Goal: Task Accomplishment & Management: Manage account settings

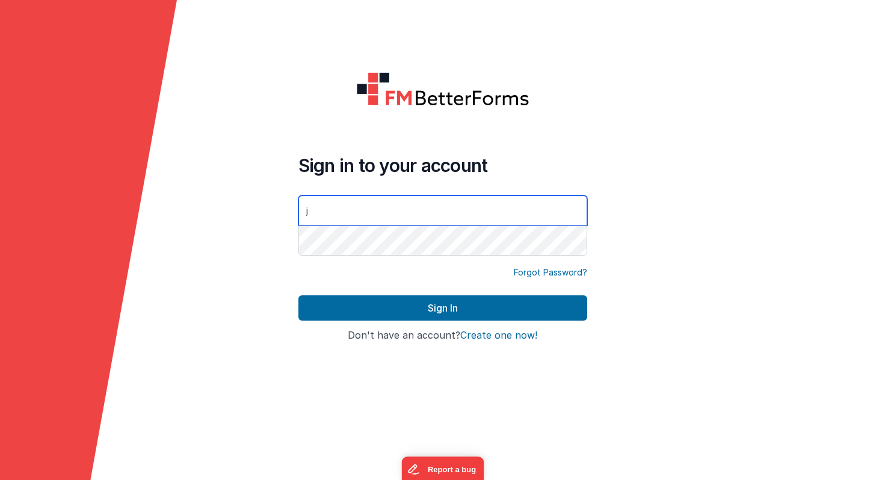
type input "[PERSON_NAME][EMAIL_ADDRESS][DOMAIN_NAME]"
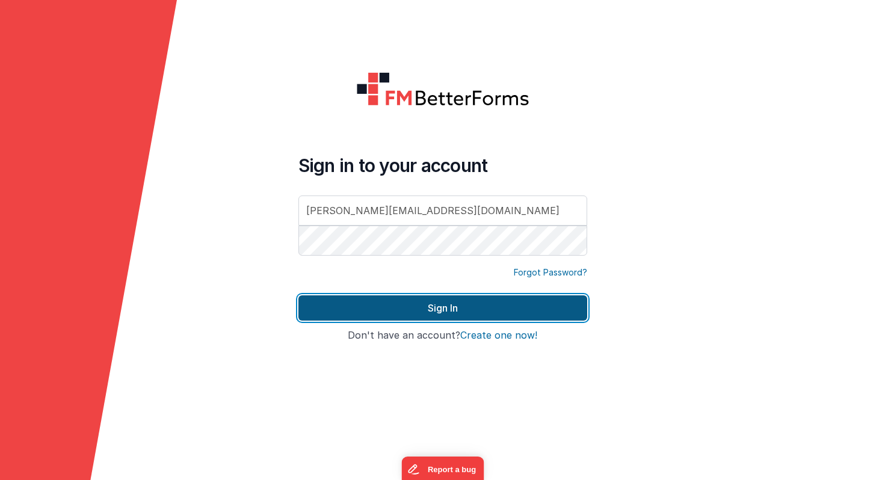
click at [453, 307] on button "Sign In" at bounding box center [442, 307] width 289 height 25
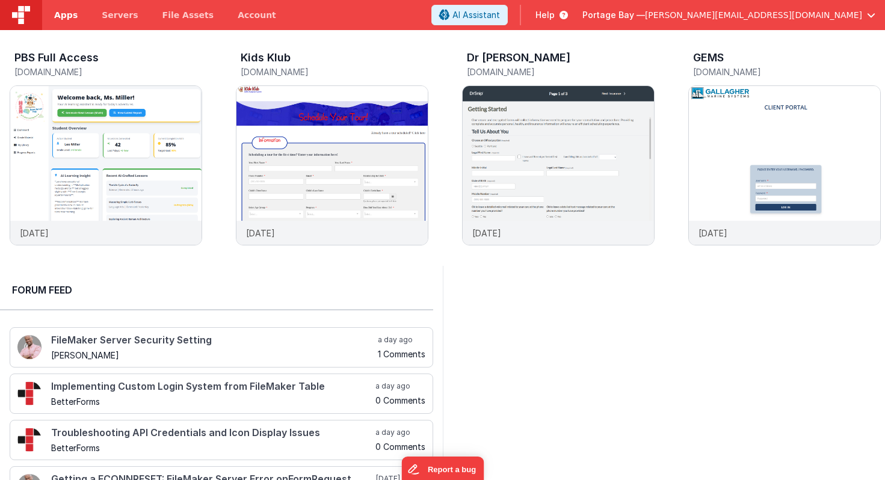
click at [62, 15] on span "Apps" at bounding box center [65, 15] width 23 height 12
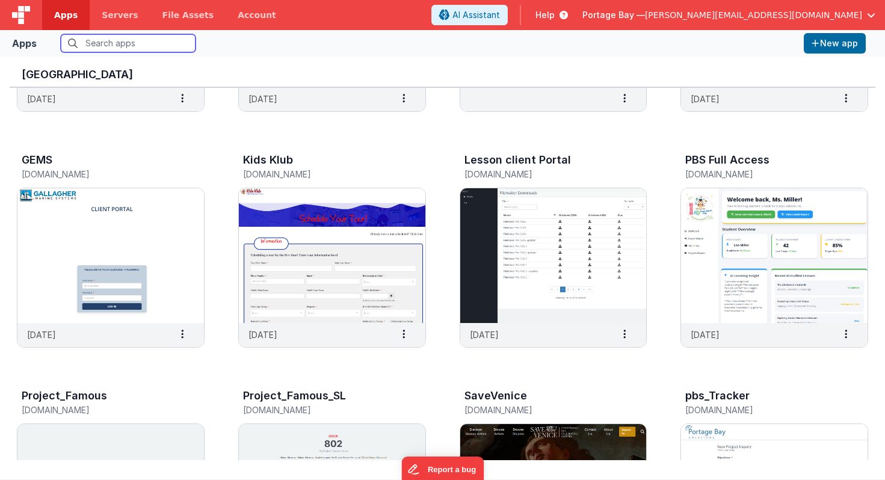
scroll to position [193, 0]
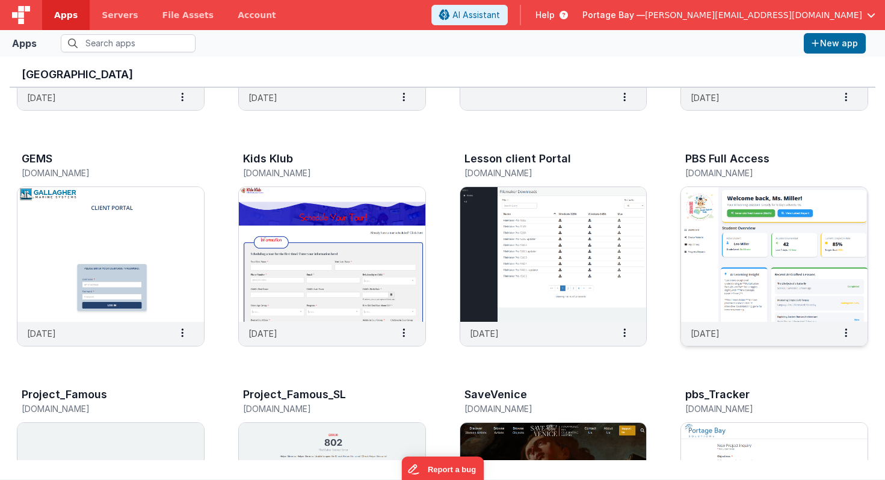
click at [762, 261] on img at bounding box center [774, 254] width 186 height 135
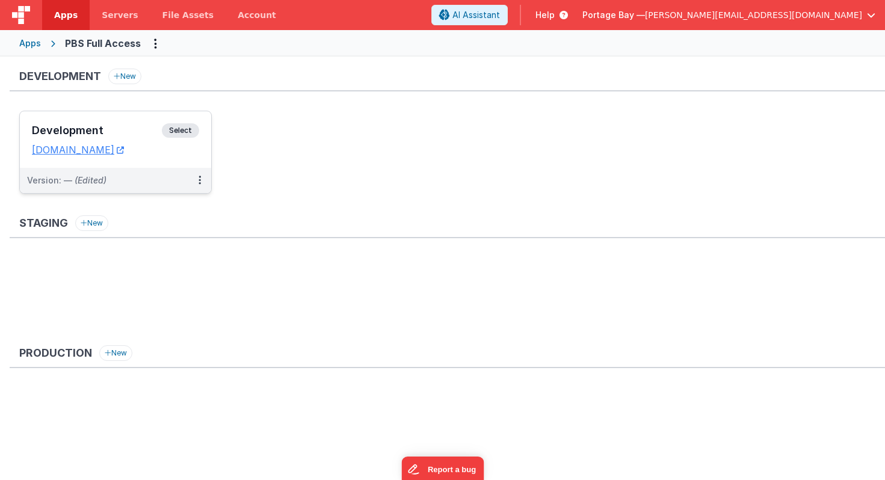
click at [185, 128] on span "Select" at bounding box center [180, 130] width 37 height 14
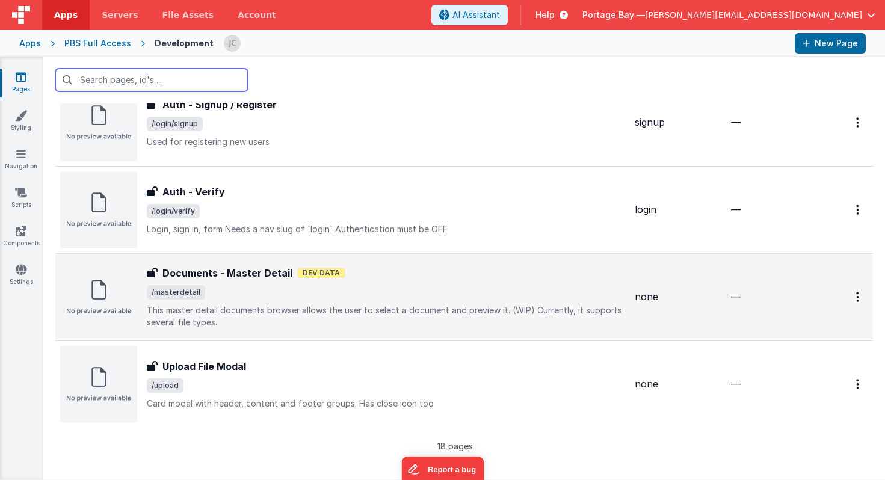
scroll to position [1277, 0]
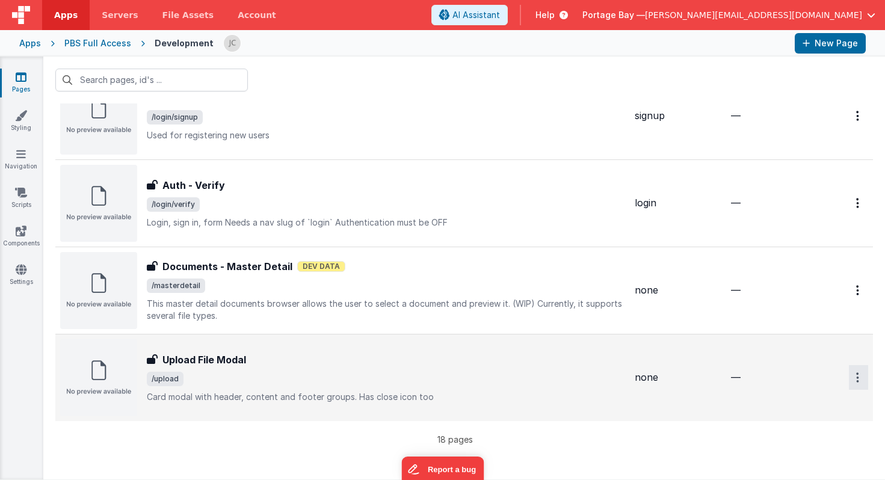
click at [857, 379] on icon "Options" at bounding box center [857, 377] width 3 height 10
click at [805, 470] on link "Delete" at bounding box center [815, 472] width 106 height 22
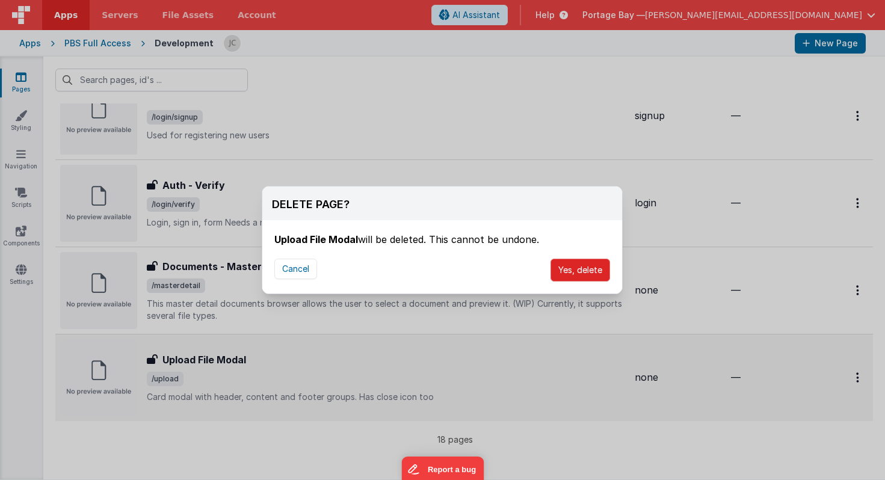
click at [572, 271] on button "Yes, delete" at bounding box center [580, 270] width 60 height 23
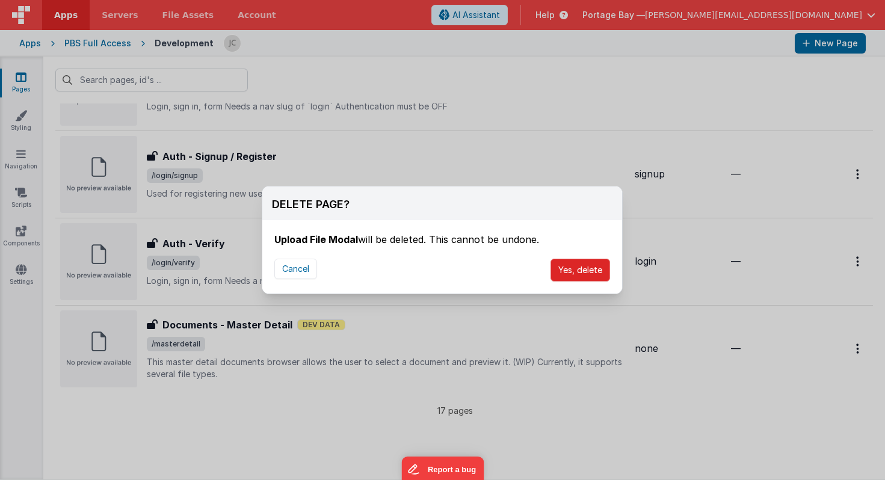
scroll to position [1219, 0]
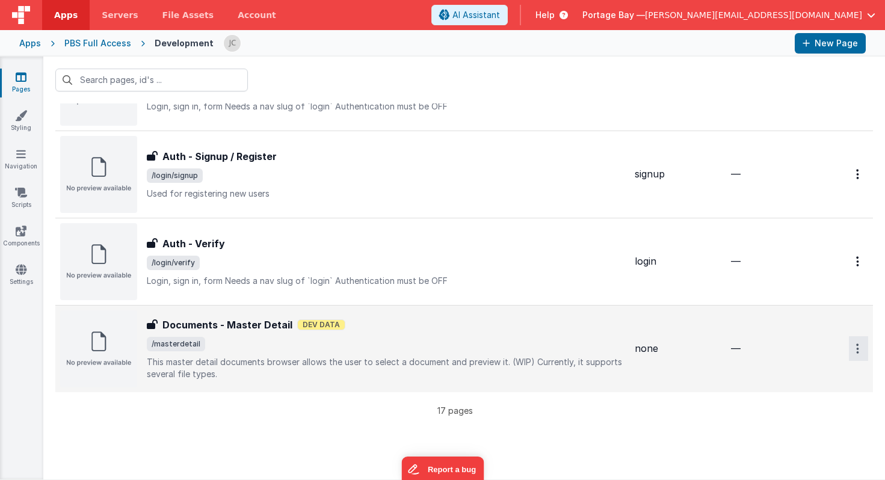
click at [854, 346] on button "Options" at bounding box center [858, 348] width 19 height 25
click at [803, 439] on link "Delete" at bounding box center [815, 443] width 106 height 22
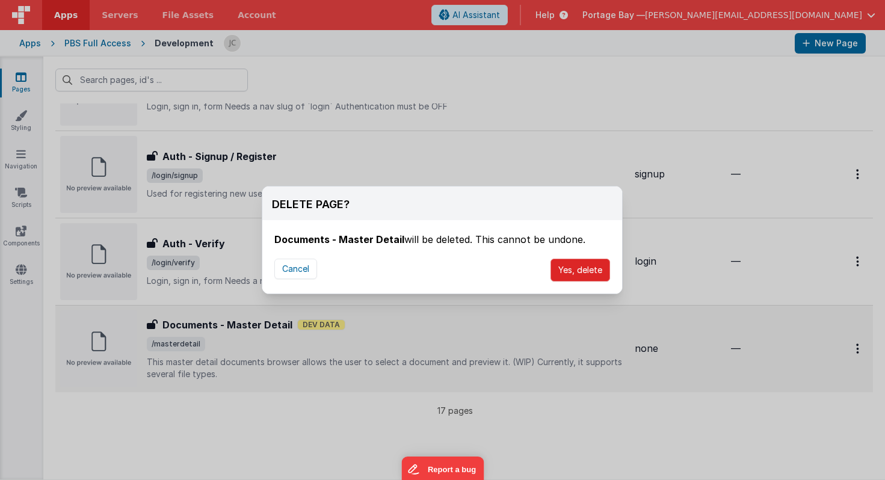
click at [576, 272] on button "Yes, delete" at bounding box center [580, 270] width 60 height 23
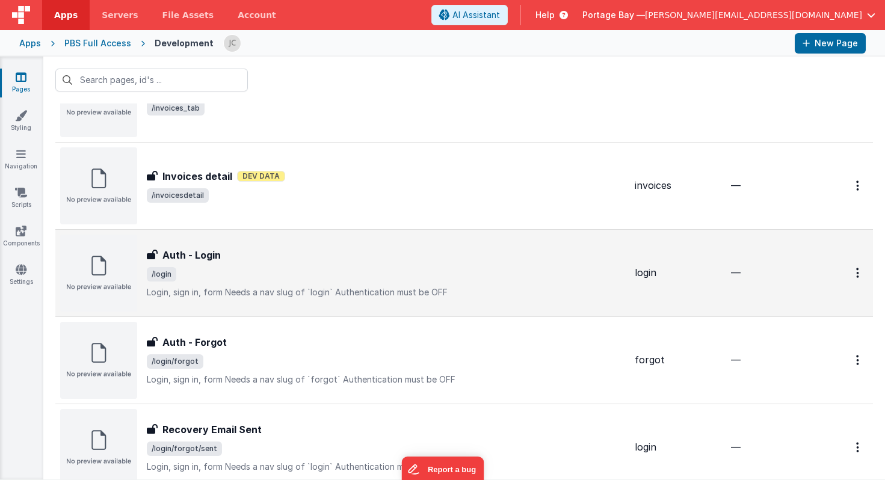
scroll to position [680, 0]
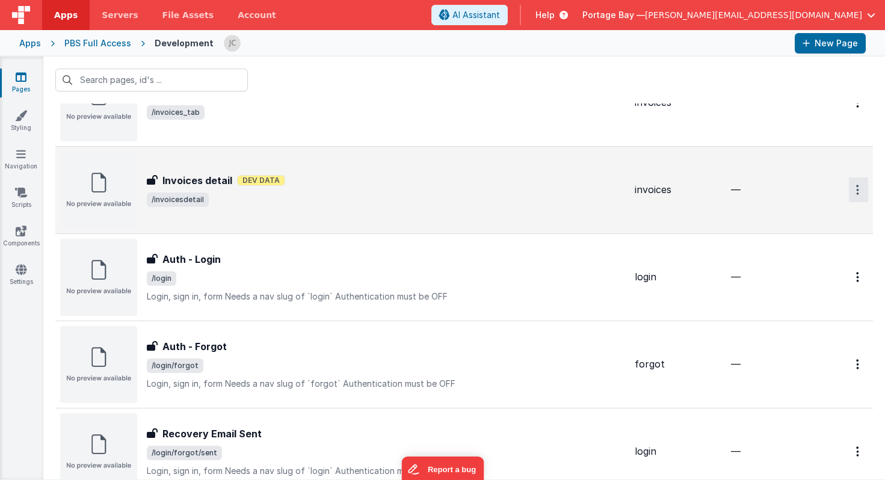
click at [852, 188] on button "Options" at bounding box center [858, 189] width 19 height 25
click at [806, 282] on link "Delete" at bounding box center [815, 284] width 106 height 22
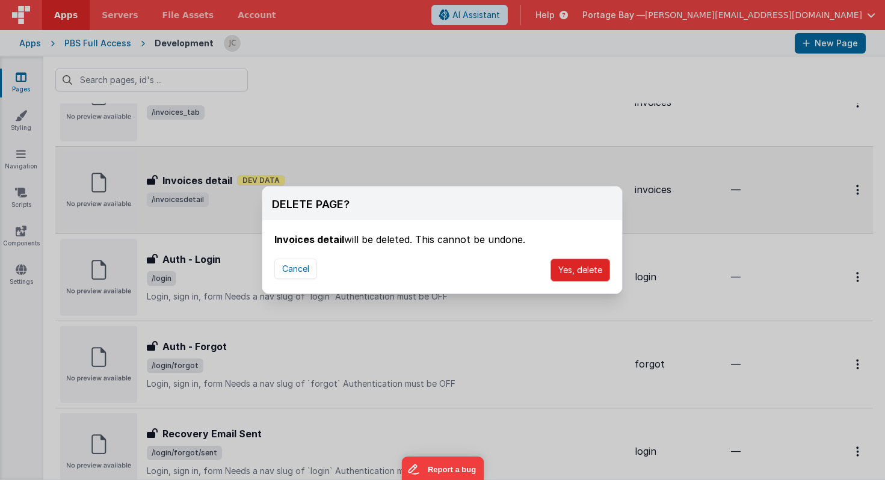
click at [579, 273] on button "Yes, delete" at bounding box center [580, 270] width 60 height 23
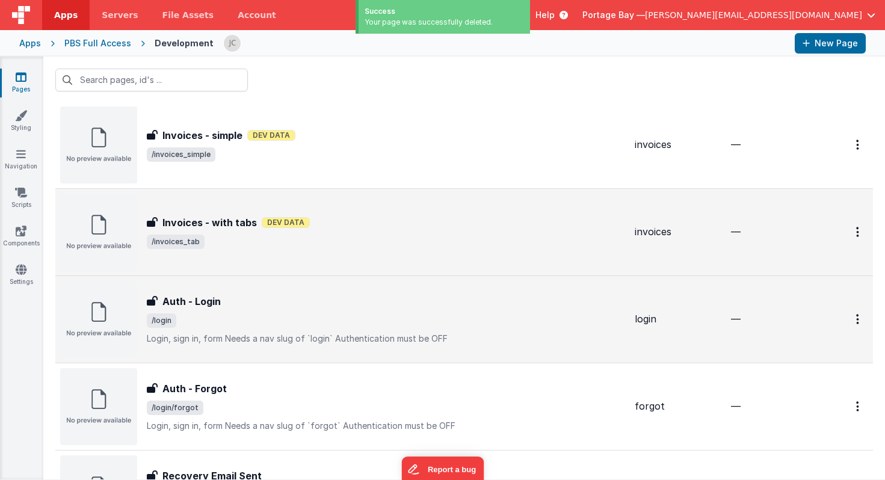
scroll to position [549, 0]
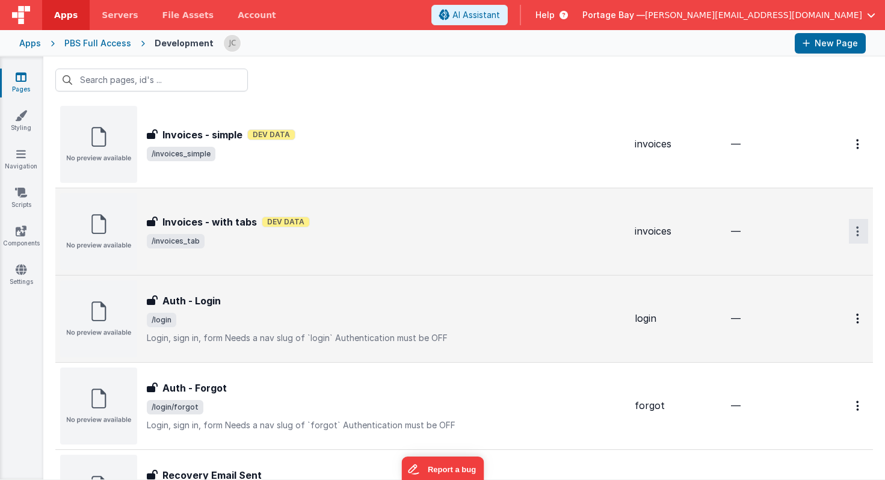
click at [860, 232] on button "Options" at bounding box center [858, 231] width 19 height 25
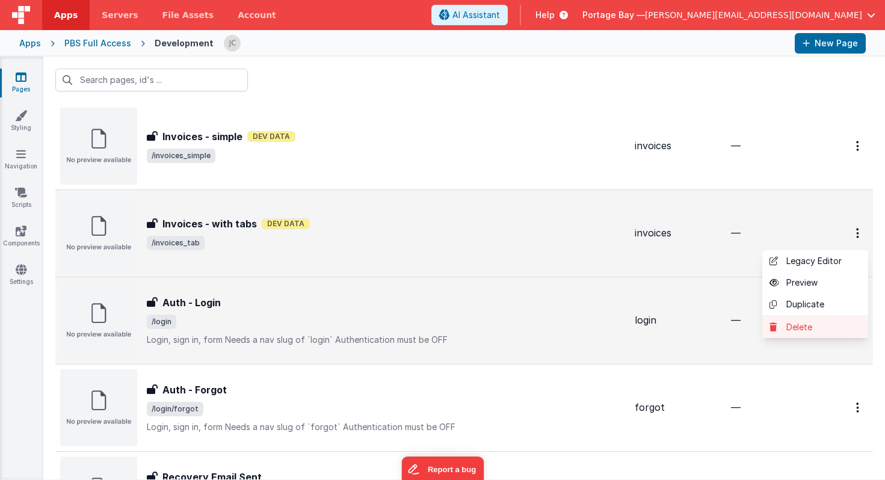
click at [822, 325] on link "Delete" at bounding box center [815, 327] width 106 height 22
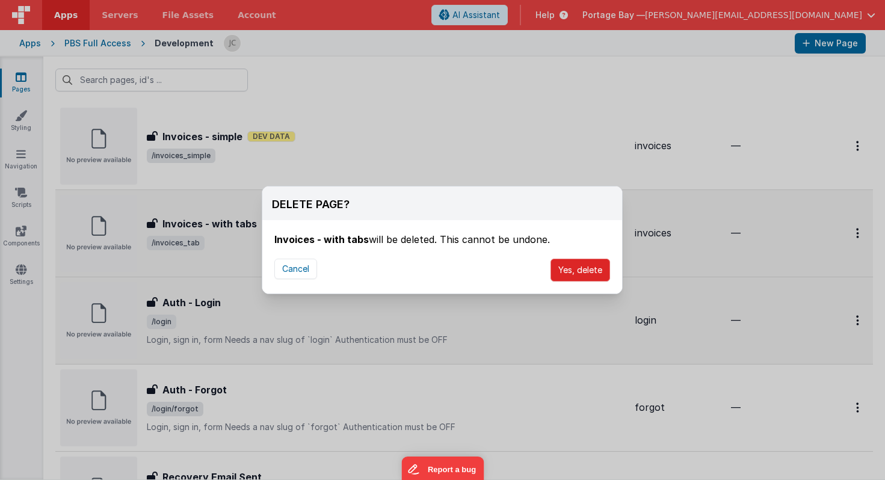
click at [573, 266] on button "Yes, delete" at bounding box center [580, 270] width 60 height 23
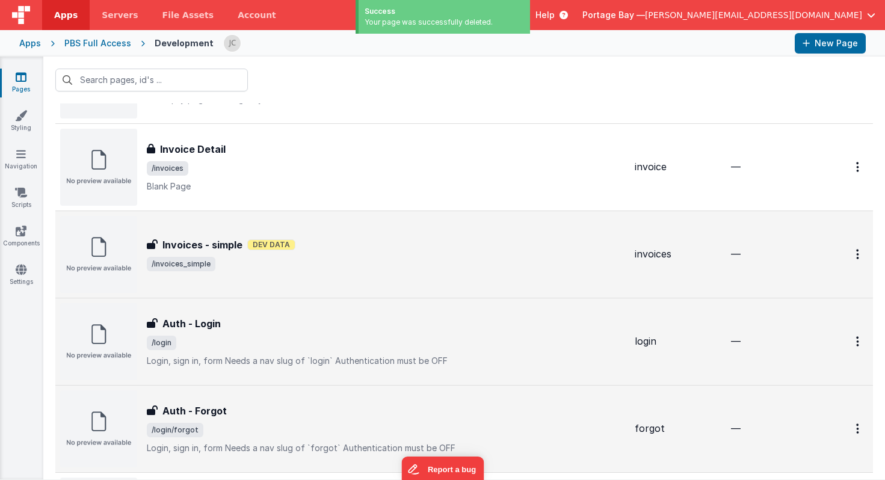
scroll to position [416, 0]
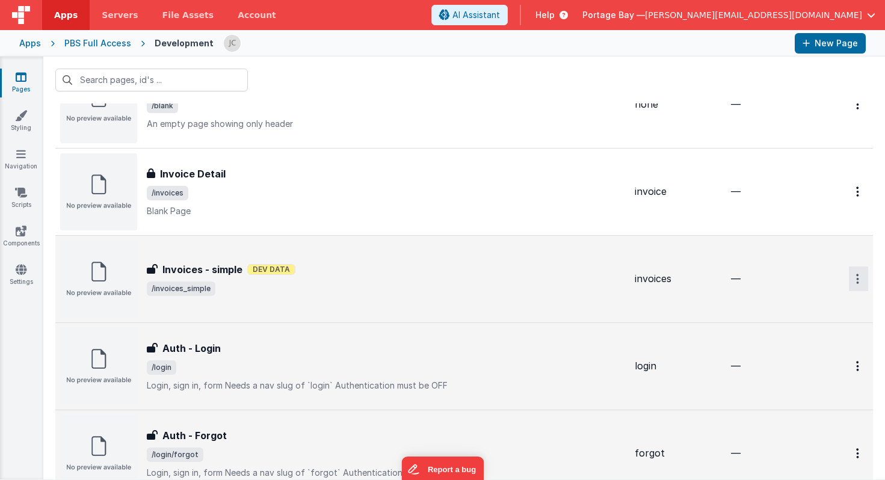
click at [858, 279] on icon "Options" at bounding box center [857, 279] width 3 height 10
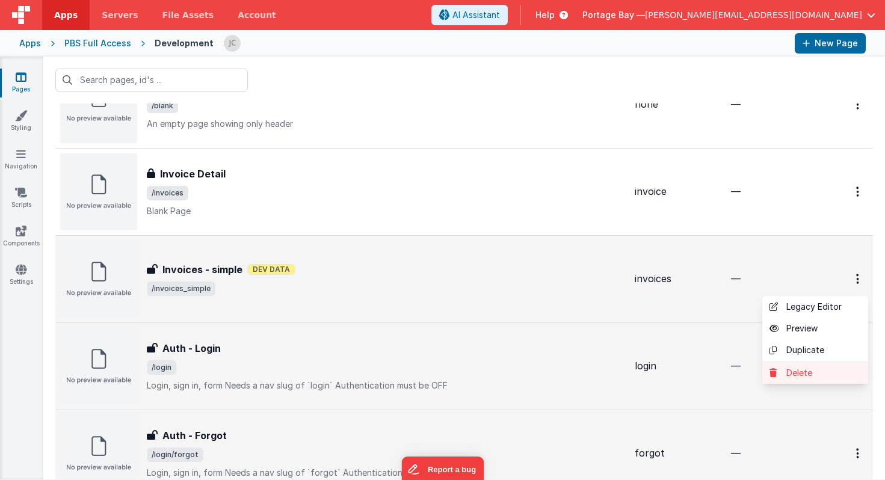
click at [808, 372] on link "Delete" at bounding box center [815, 373] width 106 height 22
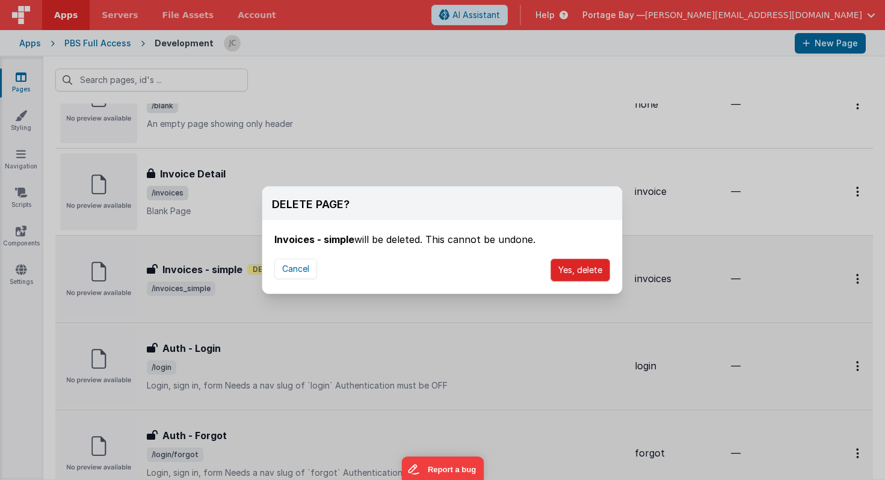
click at [585, 269] on button "Yes, delete" at bounding box center [580, 270] width 60 height 23
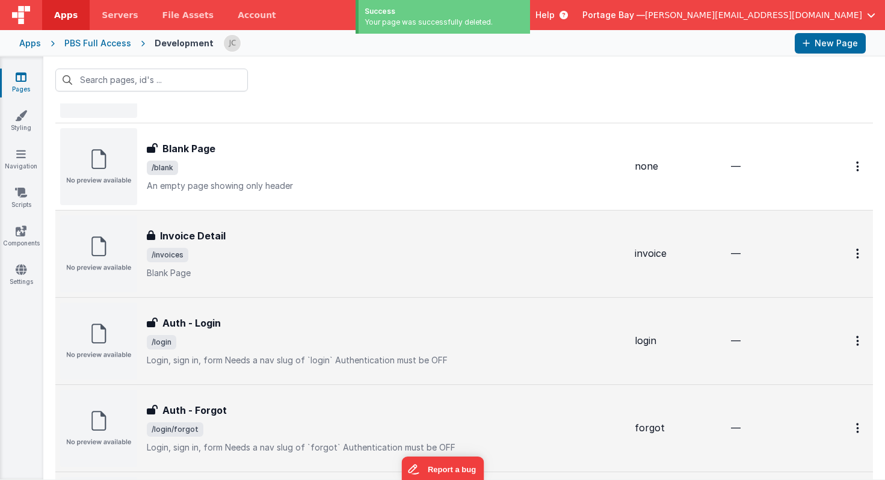
scroll to position [354, 0]
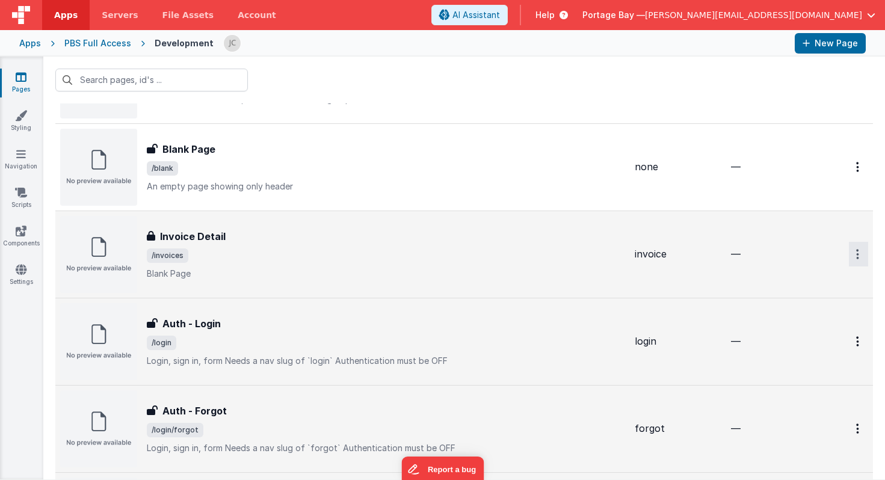
click at [858, 256] on icon "Options" at bounding box center [857, 254] width 3 height 10
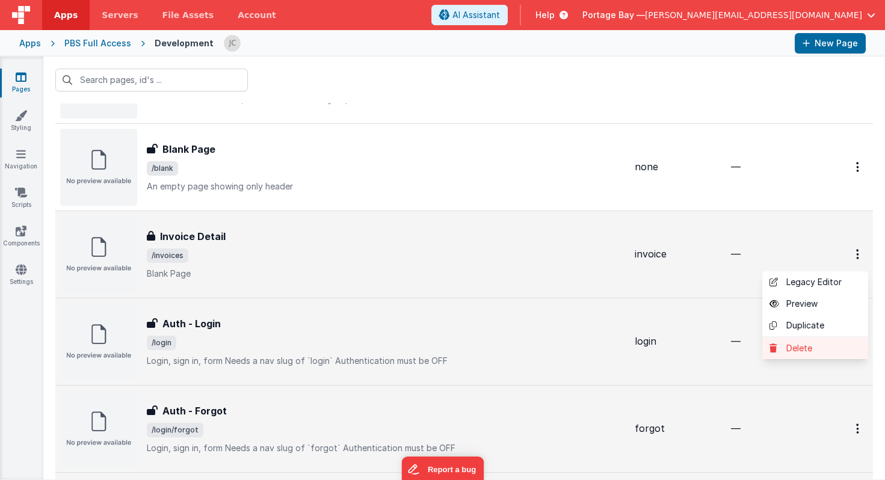
click at [809, 348] on link "Delete" at bounding box center [815, 348] width 106 height 22
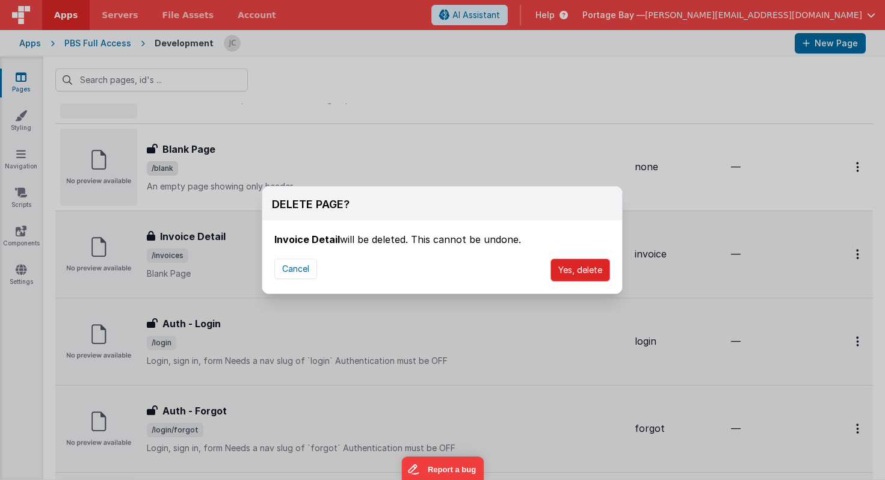
click at [566, 267] on button "Yes, delete" at bounding box center [580, 270] width 60 height 23
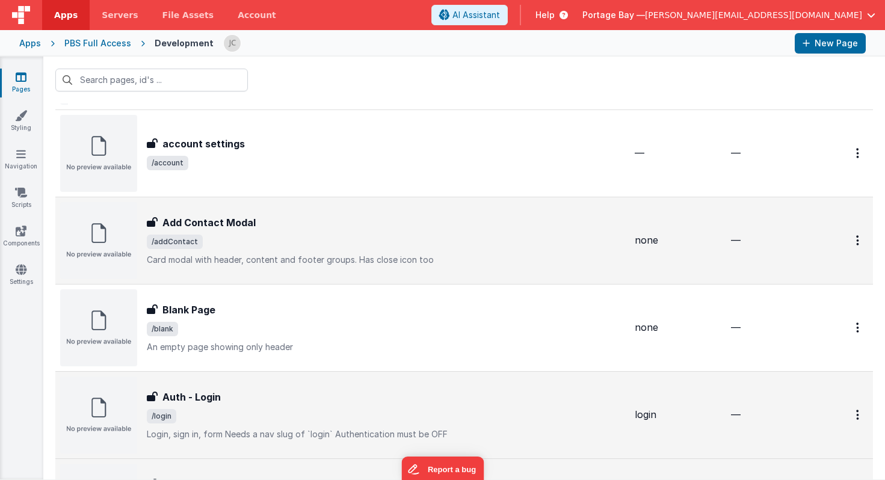
scroll to position [191, 0]
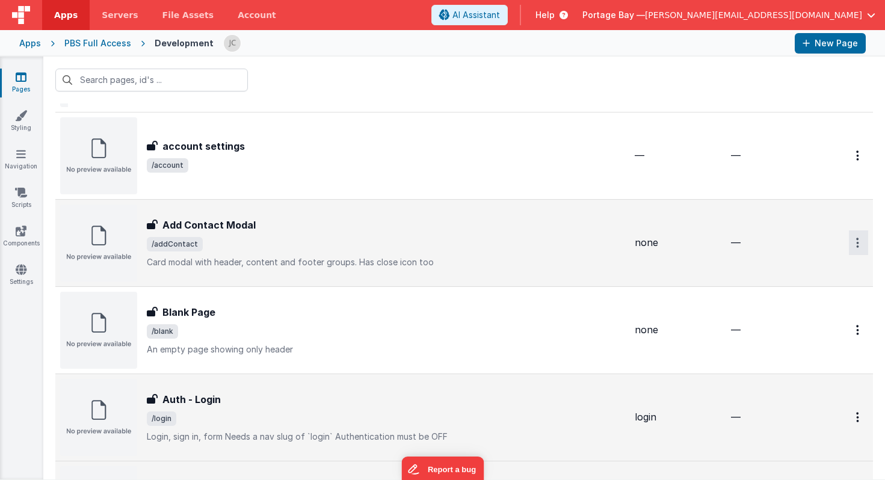
click at [857, 242] on icon "Options" at bounding box center [857, 243] width 3 height 10
click at [797, 335] on link "Delete" at bounding box center [815, 337] width 106 height 22
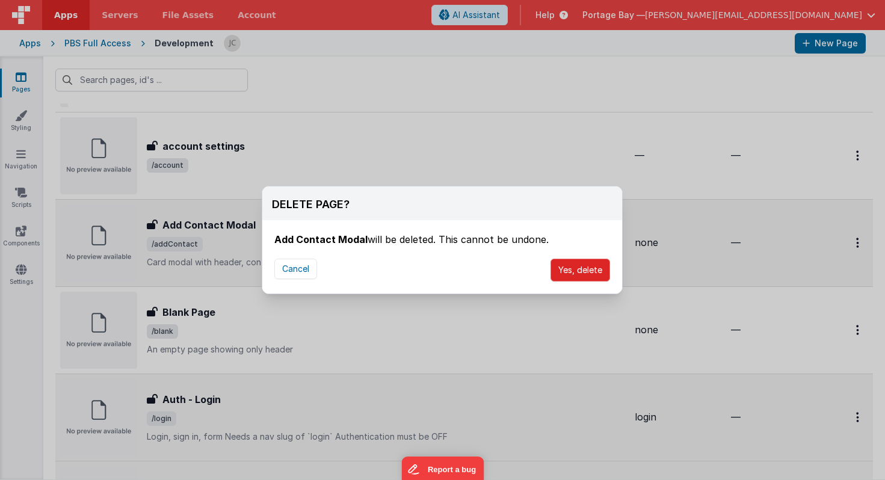
click at [590, 274] on button "Yes, delete" at bounding box center [580, 270] width 60 height 23
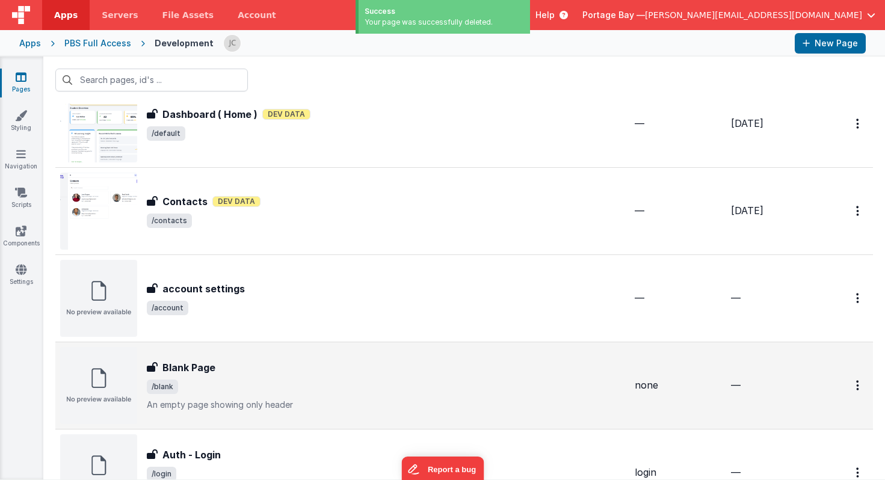
scroll to position [43, 0]
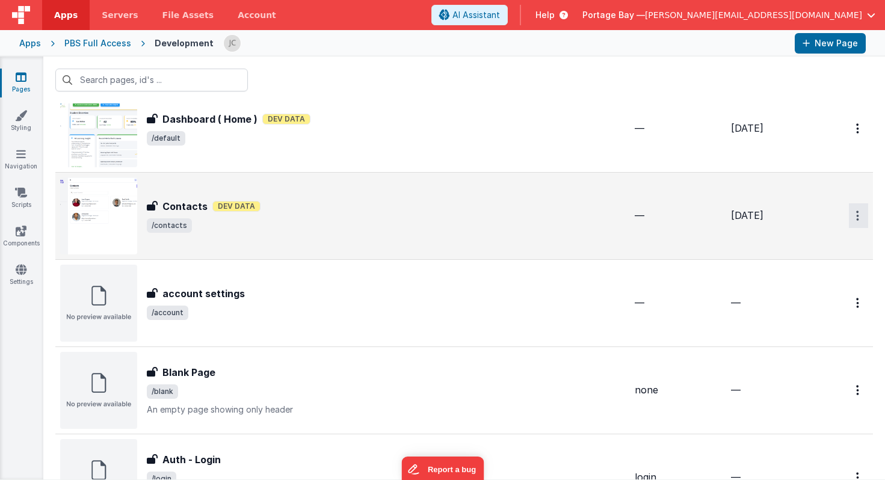
click at [858, 214] on icon "Options" at bounding box center [857, 216] width 3 height 10
click at [810, 308] on link "Delete" at bounding box center [815, 310] width 106 height 22
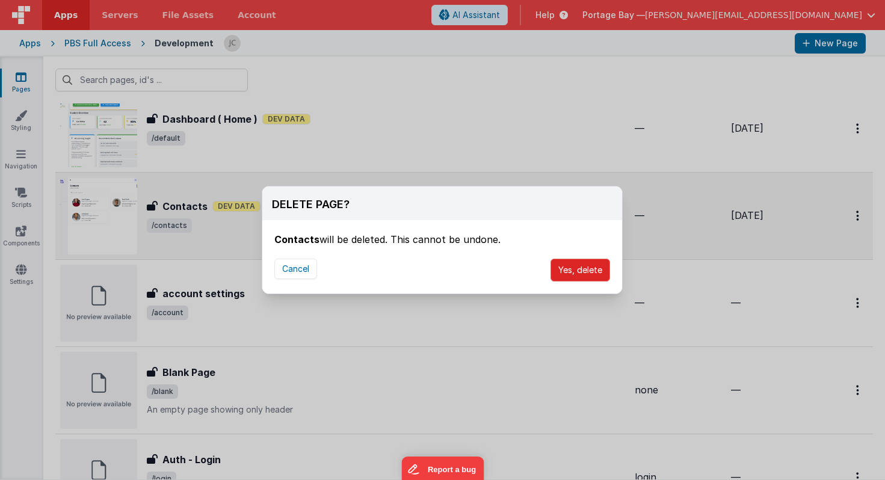
click at [575, 268] on button "Yes, delete" at bounding box center [580, 270] width 60 height 23
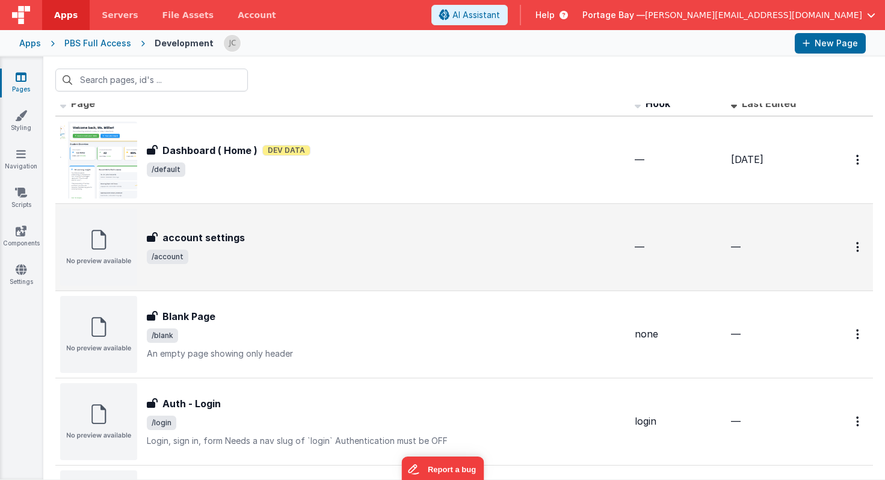
scroll to position [0, 0]
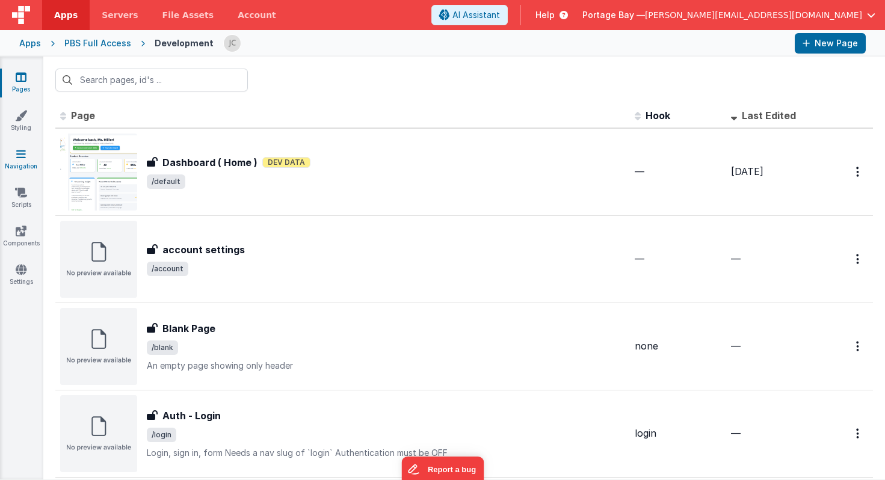
click at [26, 157] on link "Navigation" at bounding box center [20, 160] width 43 height 24
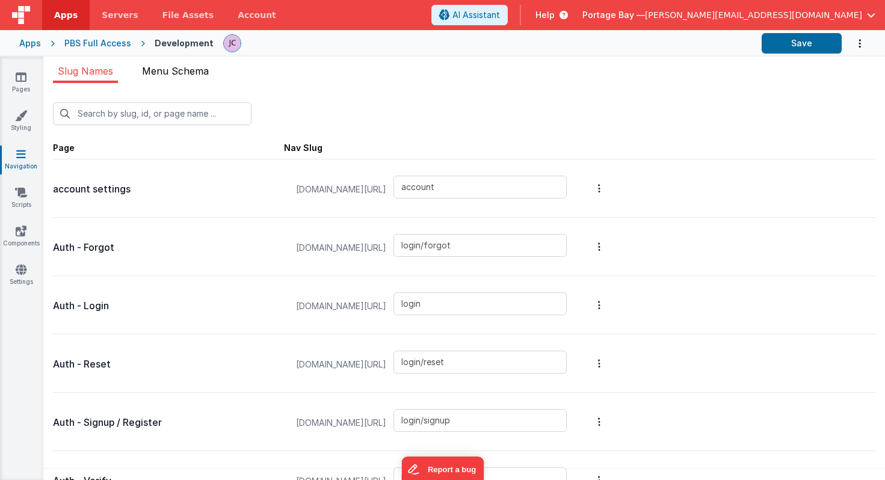
click at [181, 68] on span "Menu Schema" at bounding box center [175, 71] width 67 height 12
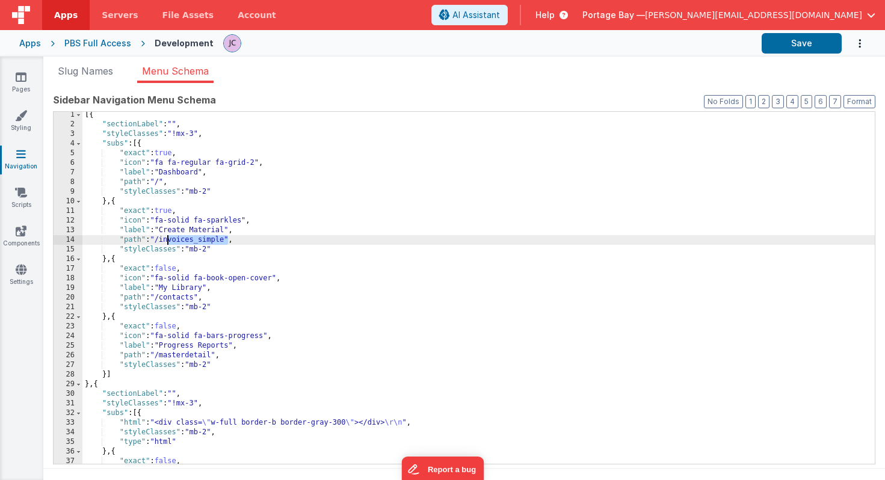
scroll to position [1, 0]
drag, startPoint x: 227, startPoint y: 239, endPoint x: 164, endPoint y: 241, distance: 63.8
click at [164, 241] on div "[{ "sectionLabel" : "" , "styleClasses" : "!mx-3" , "subs" : [{ "exact" : true …" at bounding box center [478, 296] width 792 height 371
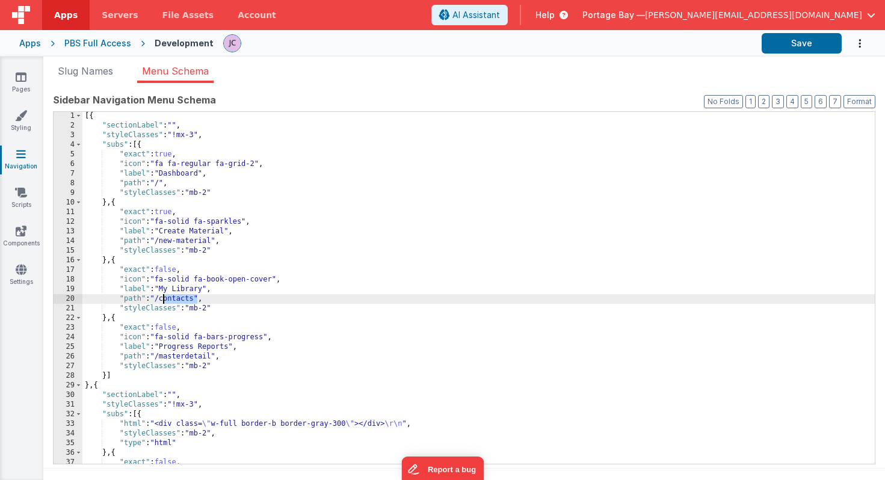
drag, startPoint x: 196, startPoint y: 297, endPoint x: 164, endPoint y: 300, distance: 32.0
click at [164, 300] on div "[{ "sectionLabel" : "" , "styleClasses" : "!mx-3" , "subs" : [{ "exact" : true …" at bounding box center [478, 296] width 792 height 371
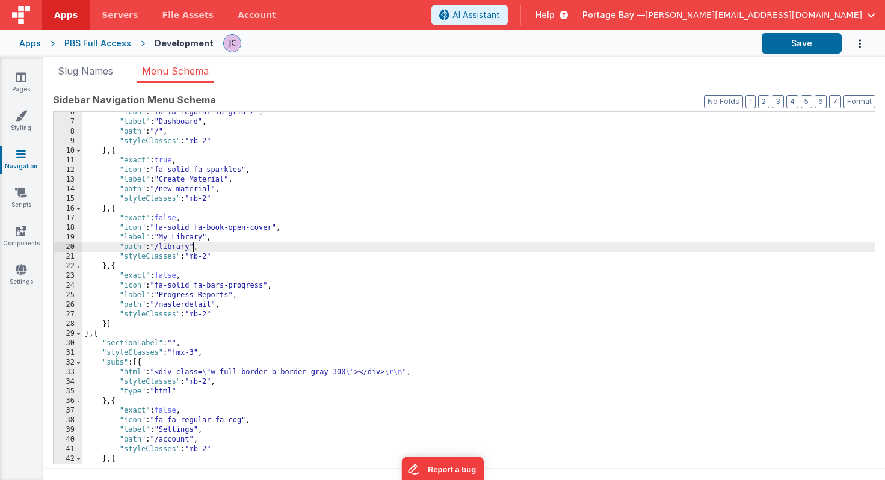
scroll to position [52, 0]
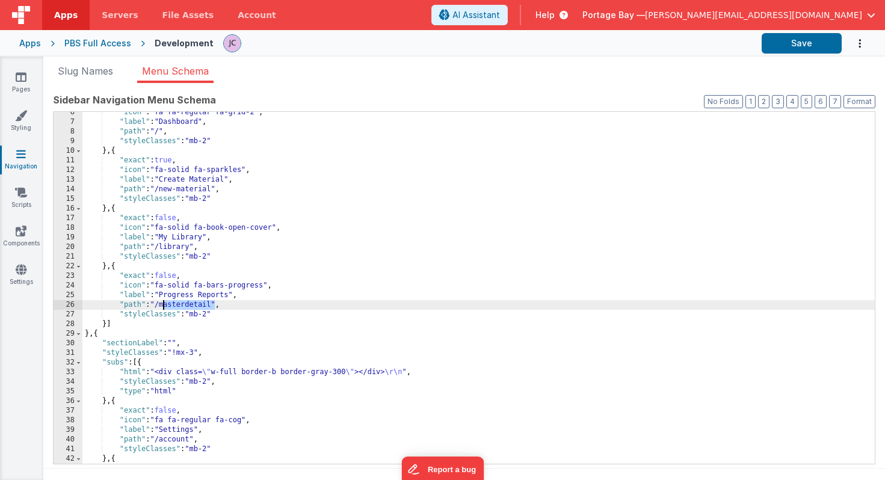
drag, startPoint x: 214, startPoint y: 303, endPoint x: 164, endPoint y: 305, distance: 50.0
click at [164, 305] on div ""icon" : "fa fa-regular fa-grid-2" , "label" : "Dashboard" , "path" : "/" , "st…" at bounding box center [478, 303] width 792 height 390
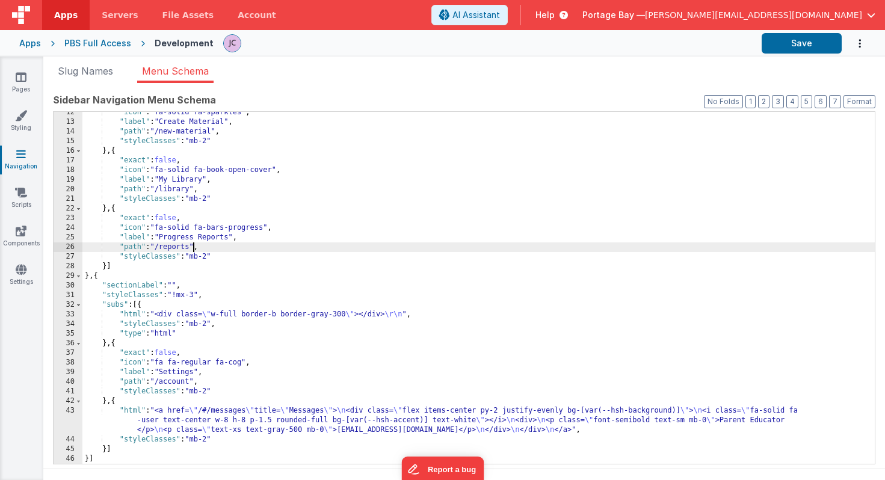
scroll to position [10, 0]
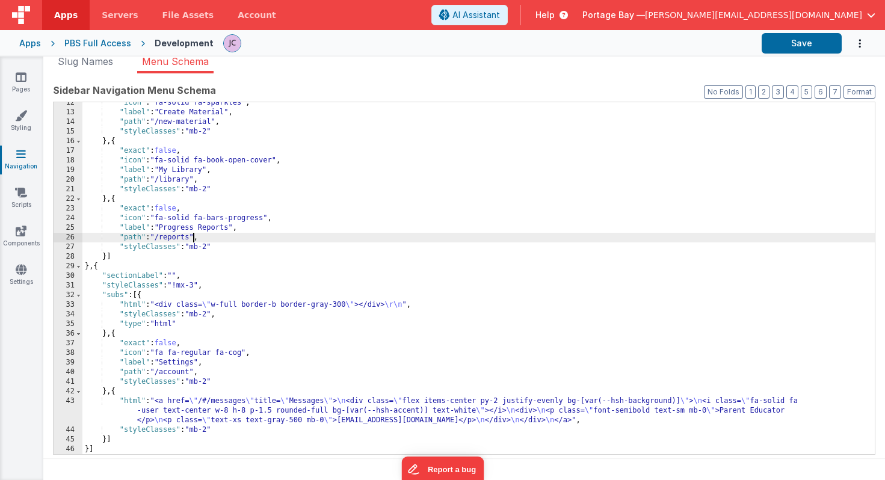
click at [130, 399] on div ""icon" : "fa-solid fa-sparkles" , "label" : "Create Material" , "path" : "/new-…" at bounding box center [478, 283] width 792 height 371
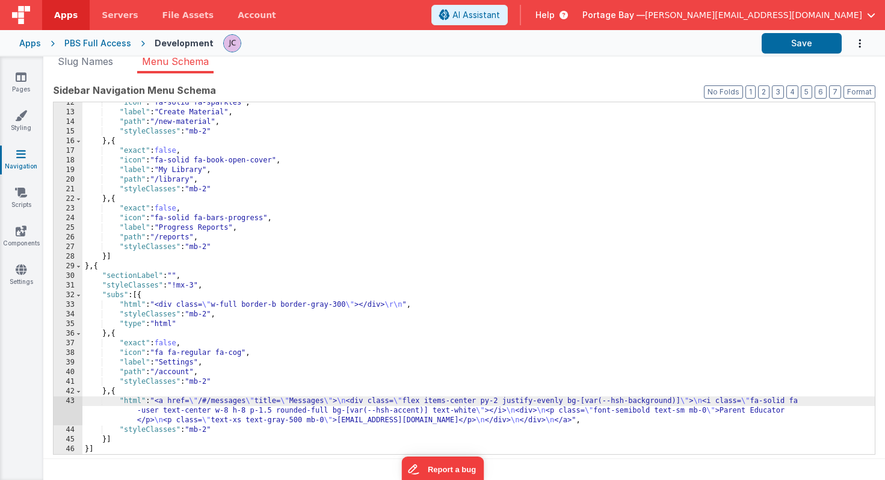
click at [71, 402] on div "43" at bounding box center [68, 410] width 29 height 29
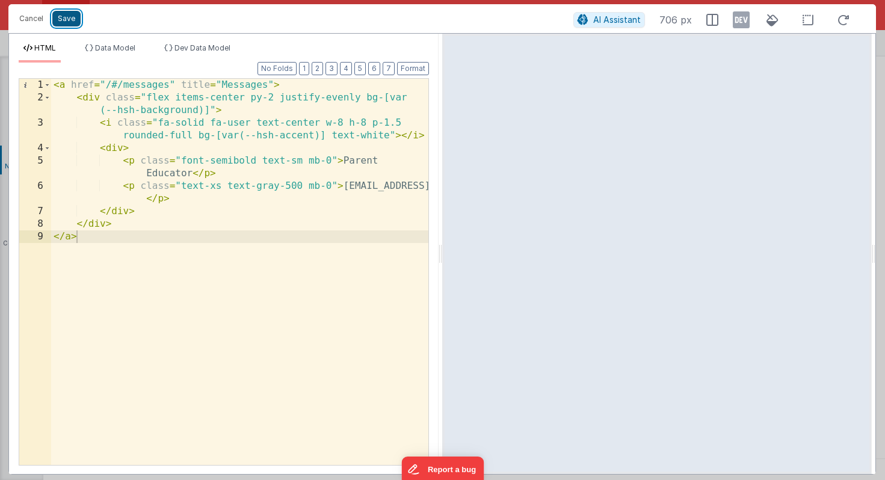
click at [70, 20] on button "Save" at bounding box center [66, 19] width 28 height 16
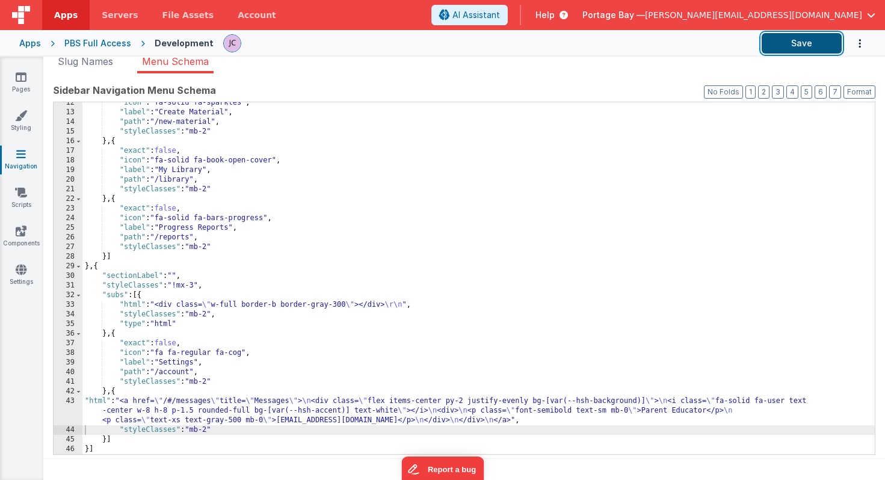
click at [801, 39] on button "Save" at bounding box center [802, 43] width 80 height 20
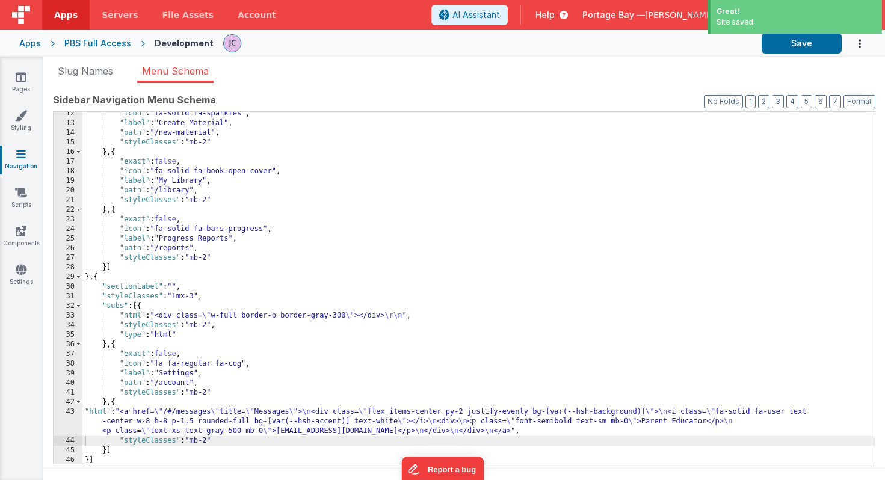
scroll to position [0, 0]
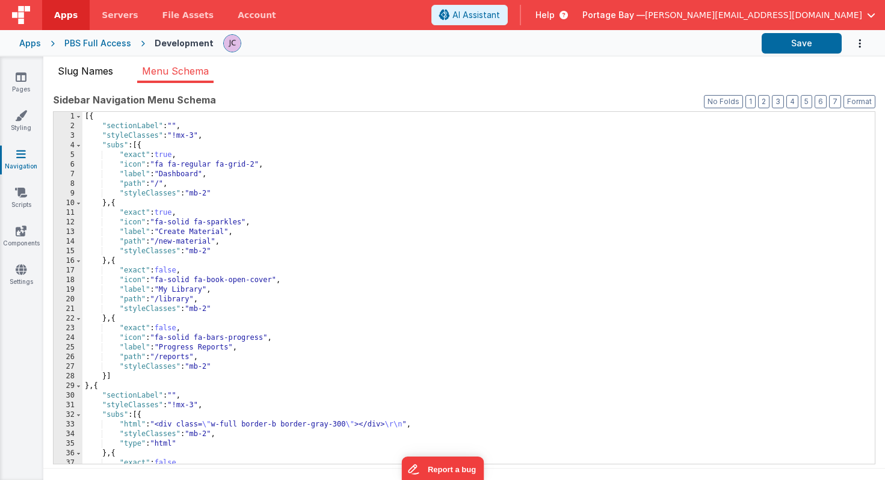
click at [74, 70] on span "Slug Names" at bounding box center [85, 71] width 55 height 12
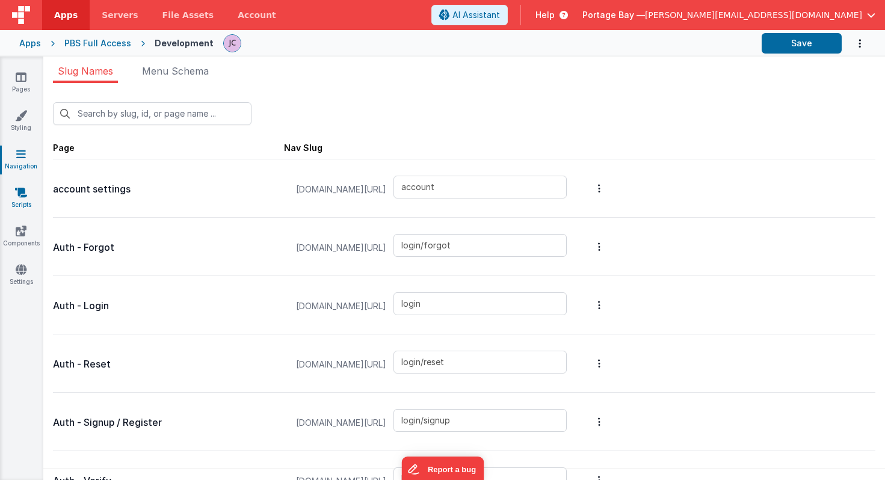
click at [20, 194] on icon at bounding box center [21, 192] width 12 height 12
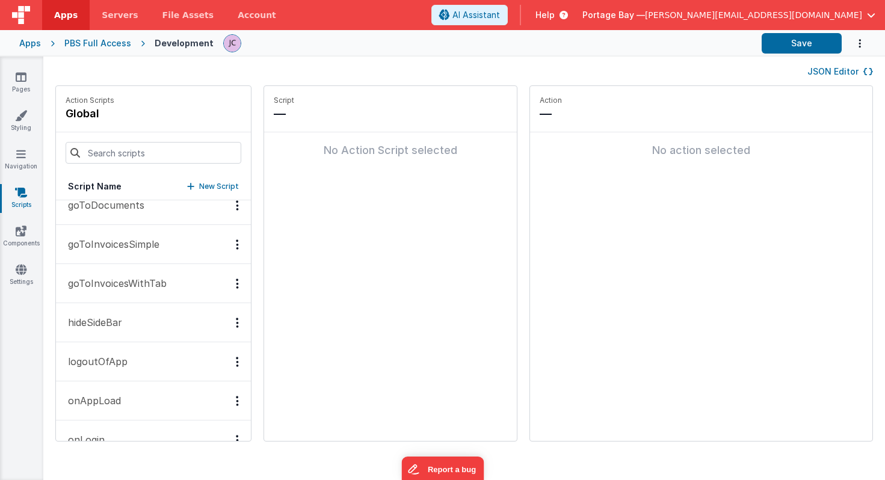
scroll to position [238, 0]
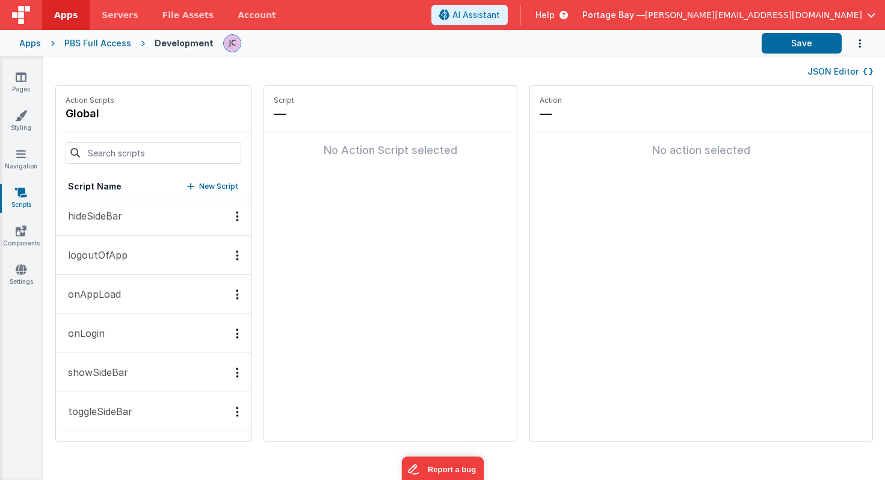
click at [136, 330] on button "onLogin" at bounding box center [153, 333] width 195 height 39
click at [117, 294] on p "onAppLoad" at bounding box center [91, 295] width 60 height 14
click at [149, 251] on button "logoutOfApp" at bounding box center [153, 255] width 195 height 39
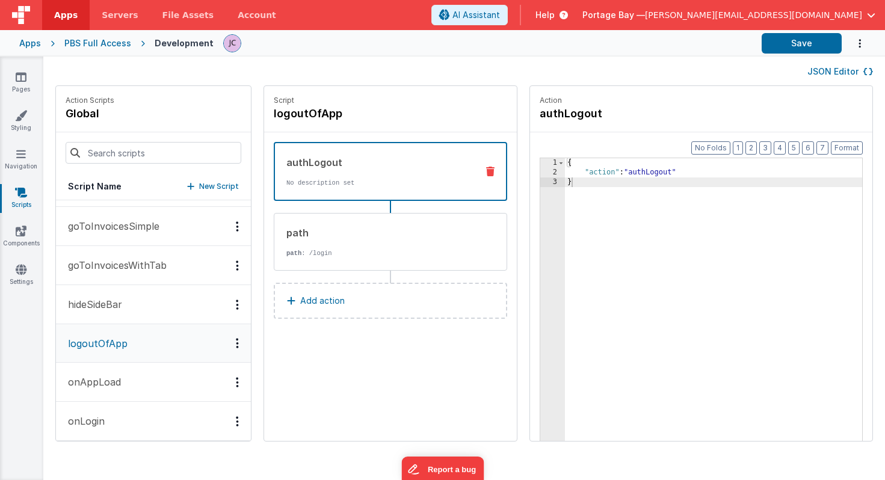
scroll to position [147, 0]
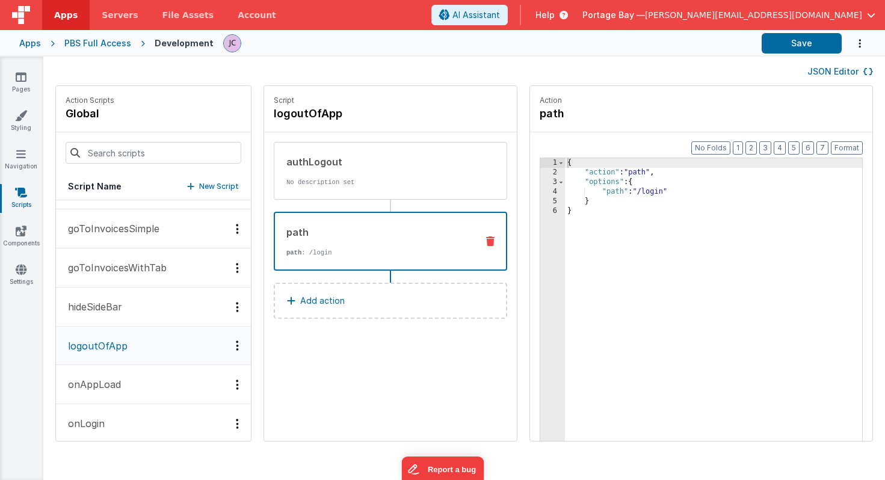
click at [375, 232] on div "path" at bounding box center [376, 232] width 181 height 14
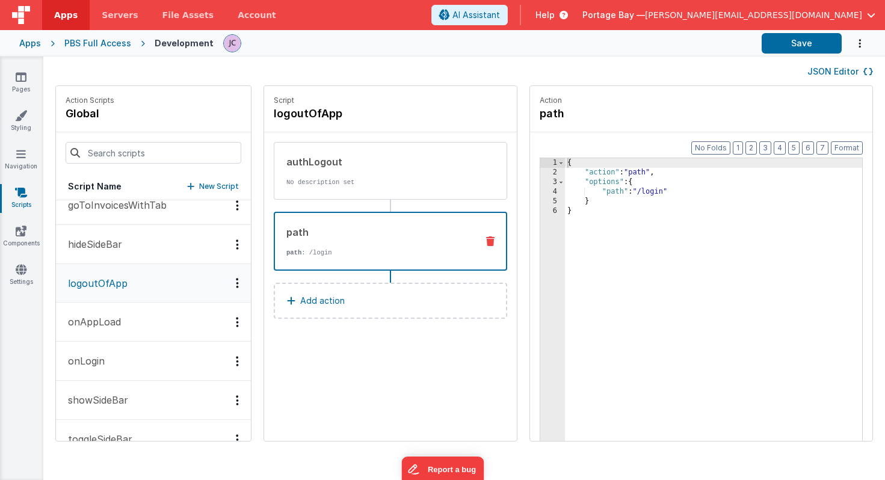
scroll to position [203, 0]
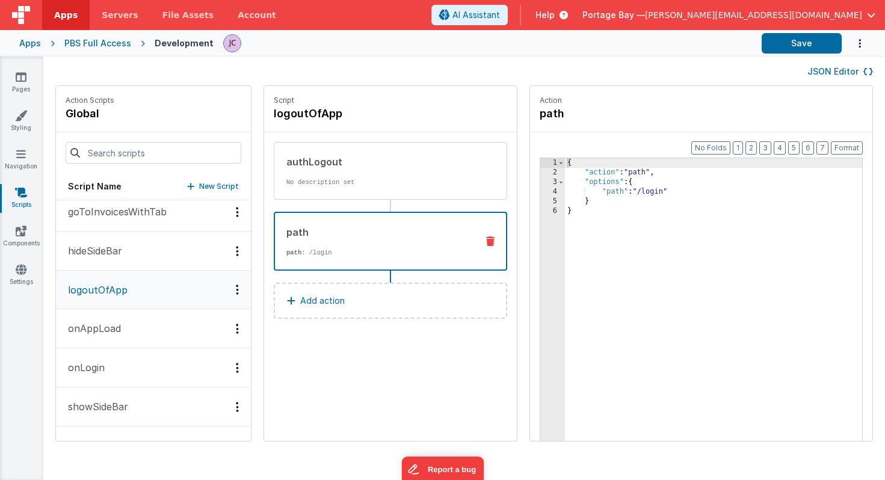
click at [122, 247] on p "hideSideBar" at bounding box center [91, 251] width 61 height 14
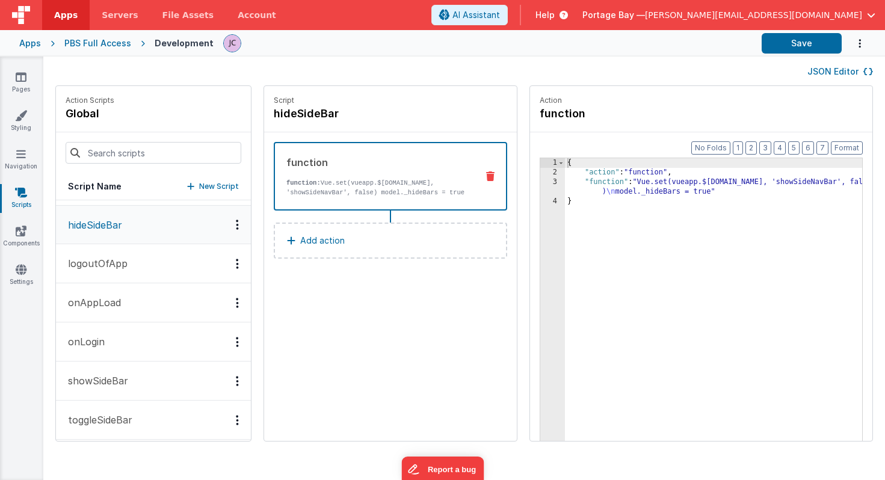
scroll to position [238, 0]
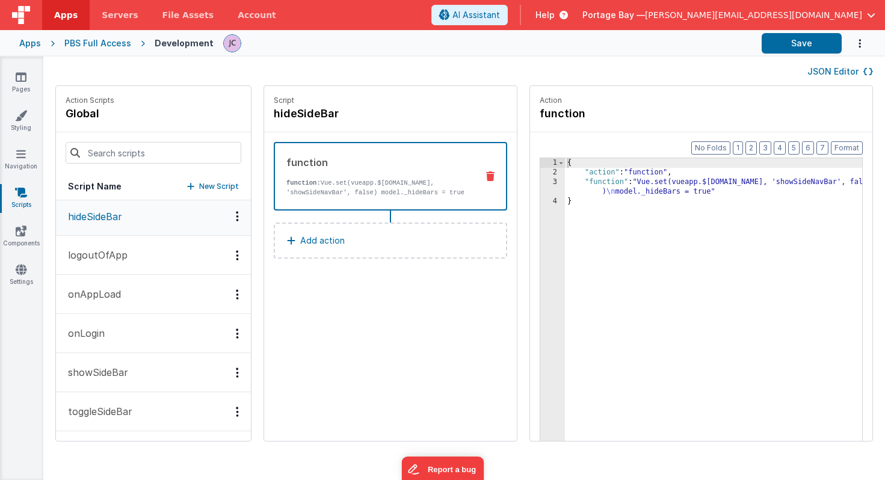
click at [138, 374] on button "showSideBar" at bounding box center [153, 372] width 195 height 39
click at [134, 413] on button "toggleSideBar" at bounding box center [153, 411] width 195 height 39
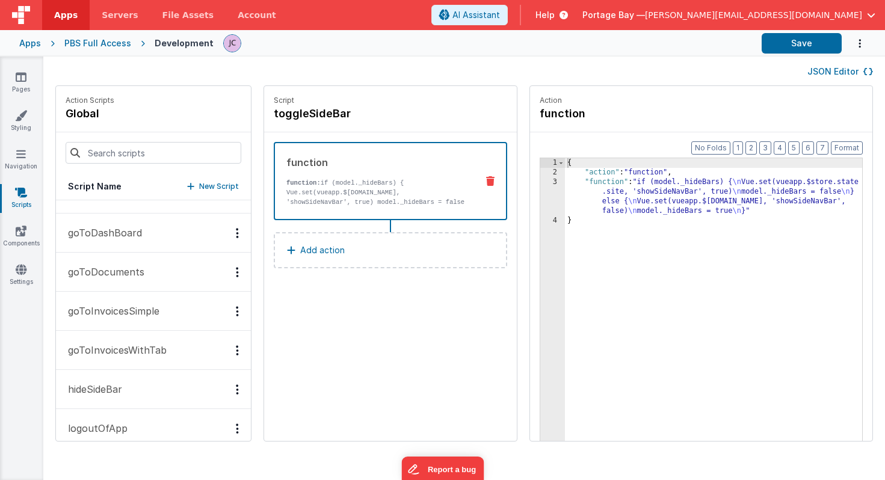
scroll to position [75, 0]
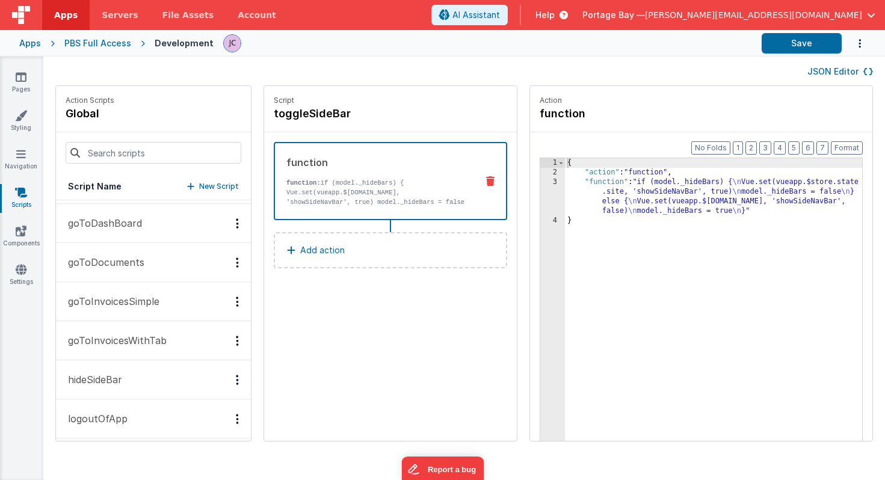
click at [85, 331] on button "goToInvoicesWithTab" at bounding box center [153, 340] width 195 height 39
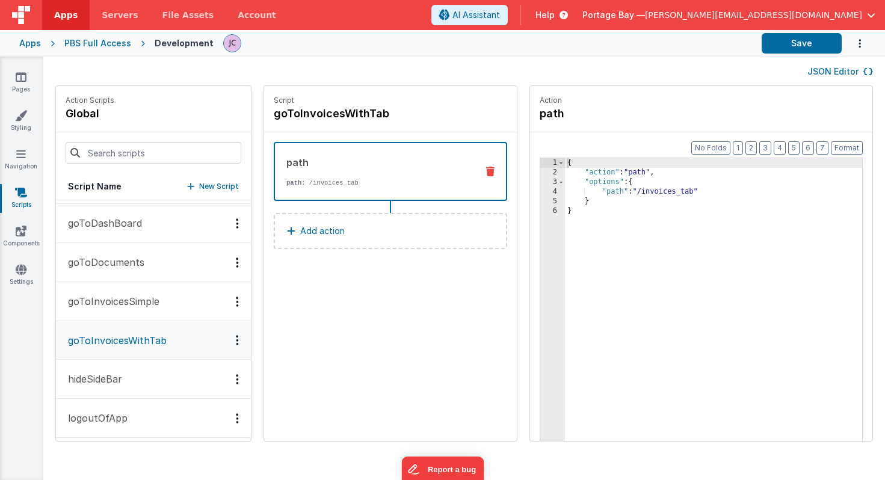
click at [236, 340] on icon "Options" at bounding box center [237, 340] width 3 height 1
click at [150, 378] on div "Delete" at bounding box center [193, 383] width 106 height 22
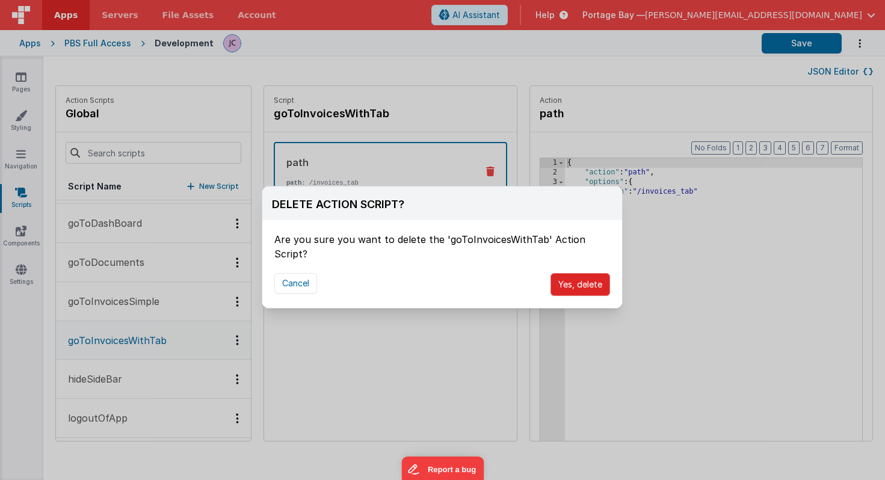
click at [590, 273] on button "Yes, delete" at bounding box center [580, 284] width 60 height 23
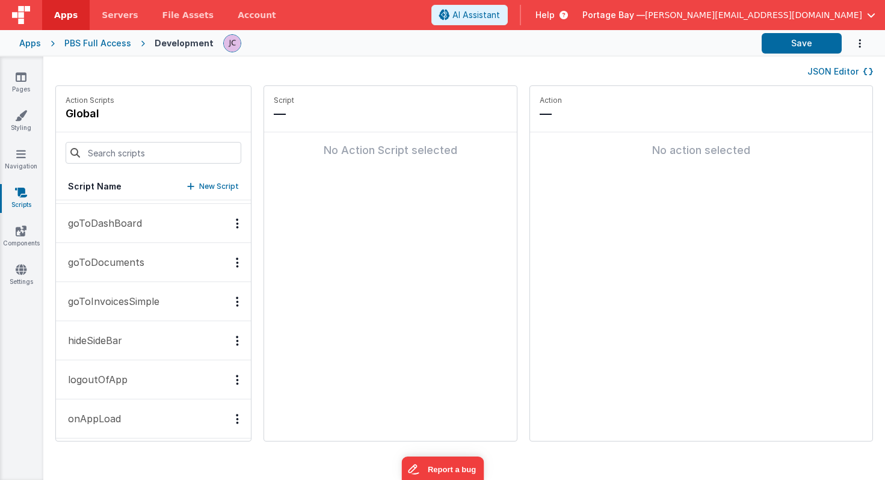
click at [115, 302] on p "goToInvoicesSimple" at bounding box center [110, 301] width 99 height 14
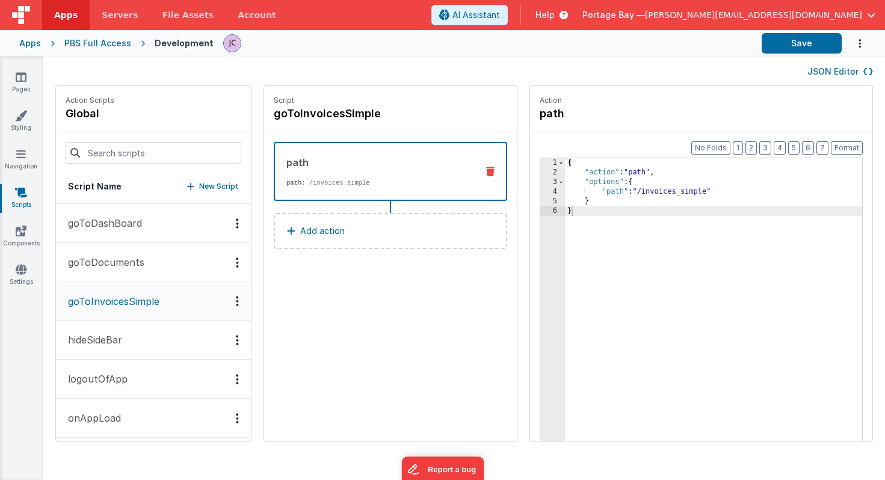
click at [229, 297] on div "Options" at bounding box center [237, 301] width 17 height 10
click at [148, 344] on div "Delete" at bounding box center [193, 344] width 106 height 22
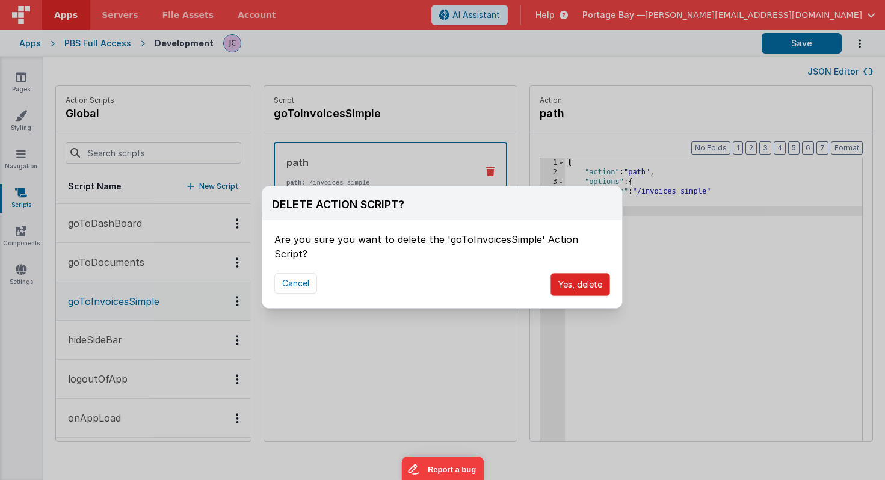
click at [588, 273] on button "Yes, delete" at bounding box center [580, 284] width 60 height 23
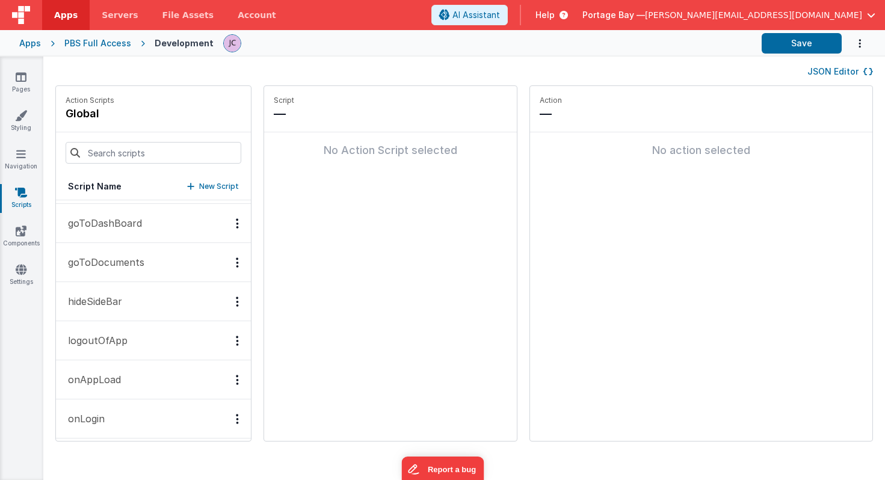
click at [109, 258] on p "goToDocuments" at bounding box center [103, 262] width 84 height 14
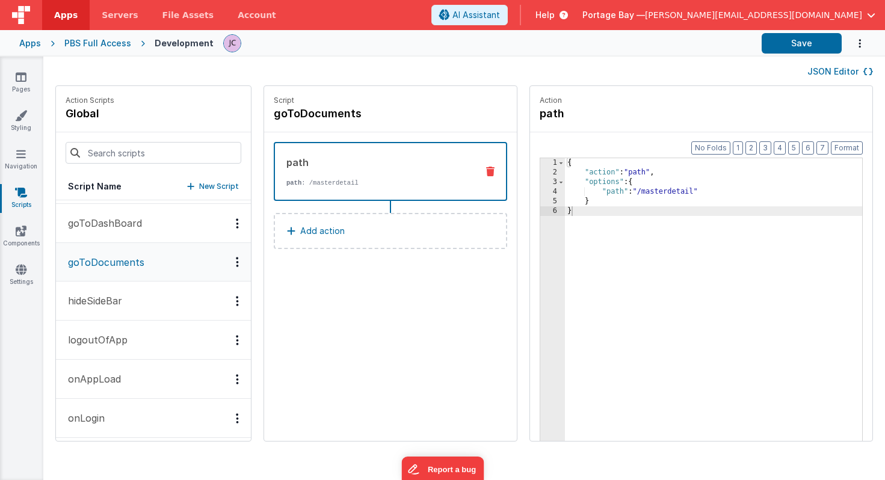
scroll to position [76, 0]
click at [236, 260] on icon "Options" at bounding box center [237, 260] width 3 height 1
click at [156, 303] on div "Delete" at bounding box center [193, 303] width 106 height 22
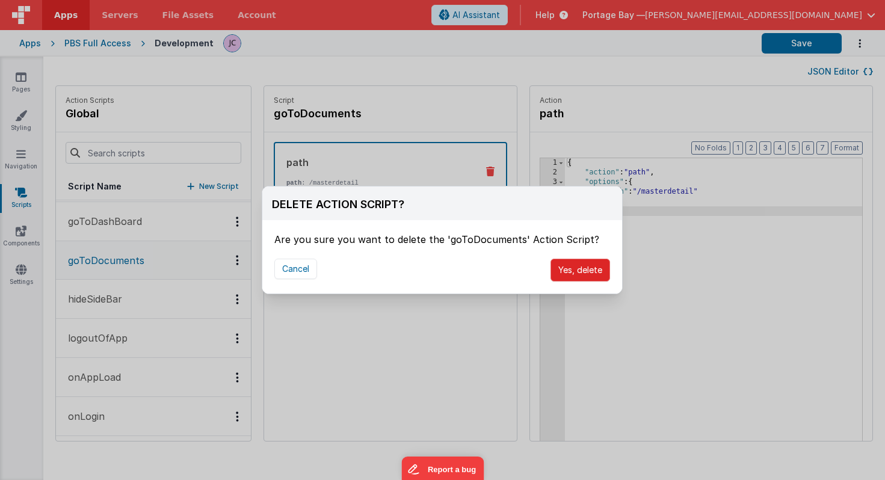
click at [585, 266] on button "Yes, delete" at bounding box center [580, 270] width 60 height 23
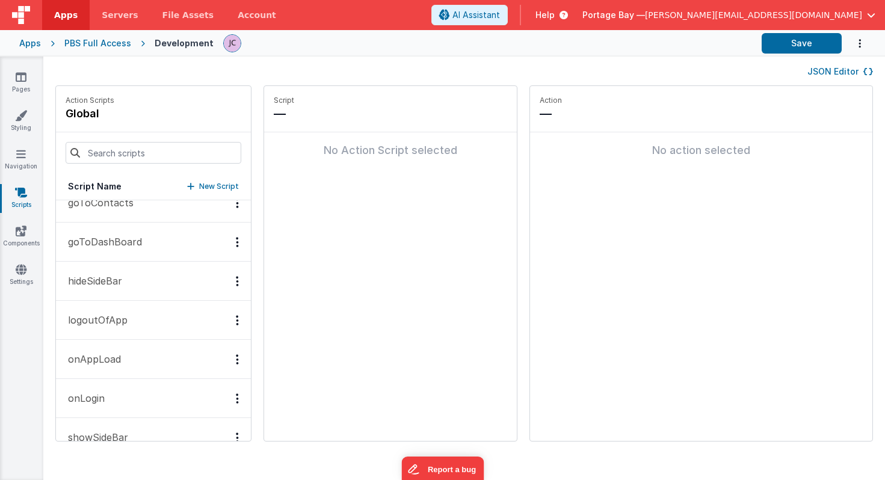
scroll to position [47, 0]
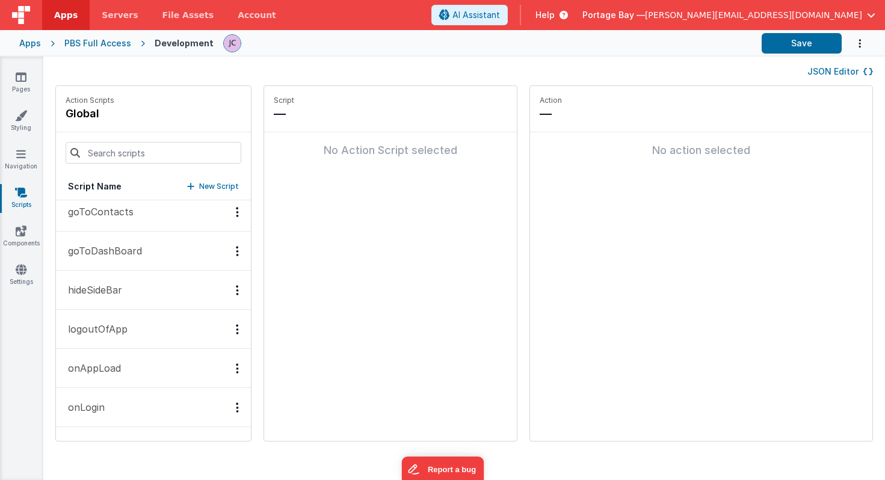
click at [113, 252] on p "goToDashBoard" at bounding box center [101, 251] width 81 height 14
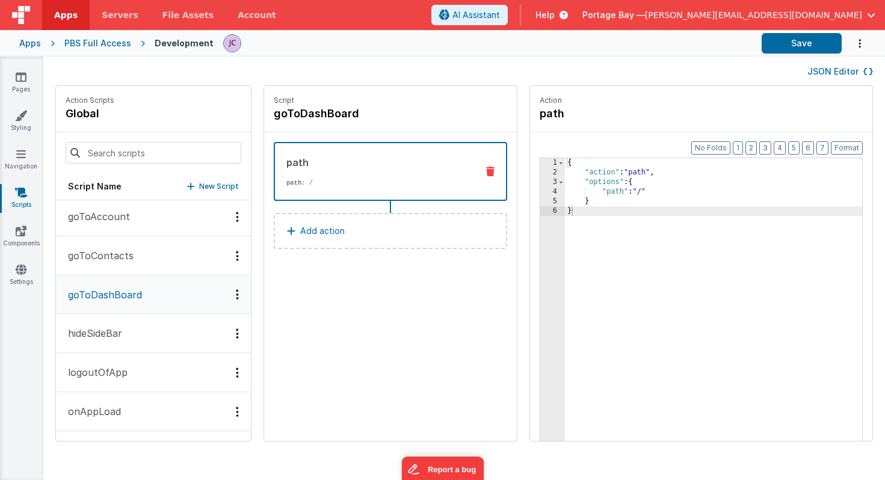
scroll to position [0, 0]
click at [111, 263] on p "goToContacts" at bounding box center [97, 258] width 73 height 14
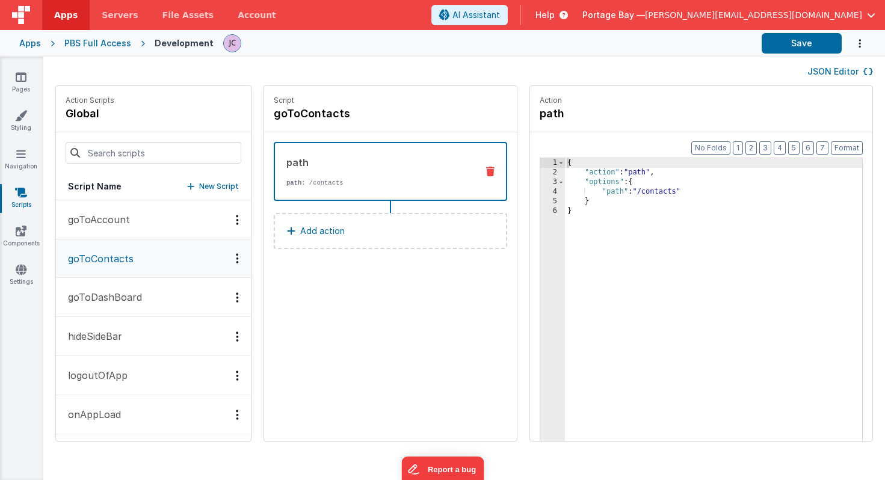
scroll to position [1, 0]
click at [236, 257] on icon "Options" at bounding box center [237, 257] width 3 height 1
click at [158, 300] on div "Delete" at bounding box center [193, 301] width 106 height 22
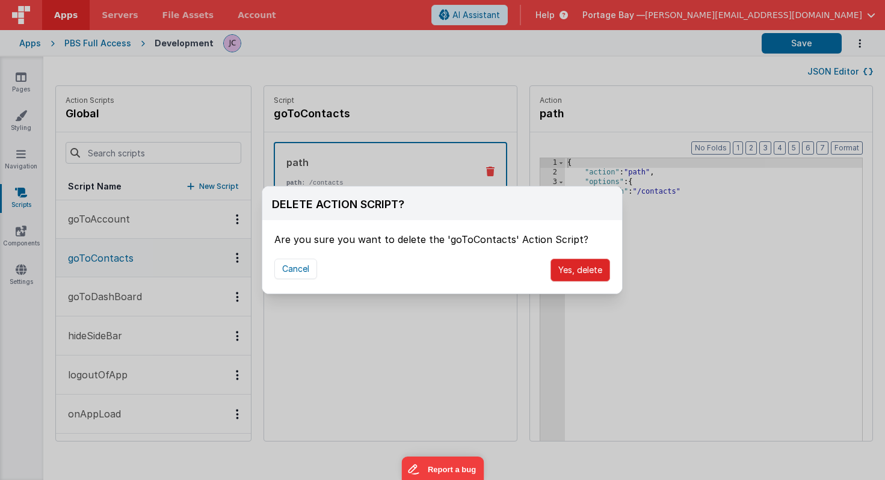
click at [589, 276] on button "Yes, delete" at bounding box center [580, 270] width 60 height 23
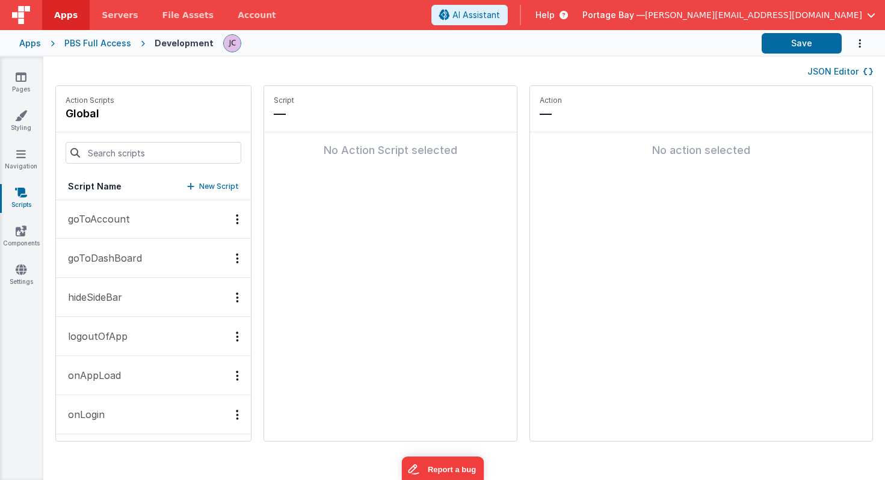
scroll to position [0, 0]
click at [144, 224] on button "goToAccount" at bounding box center [153, 219] width 195 height 39
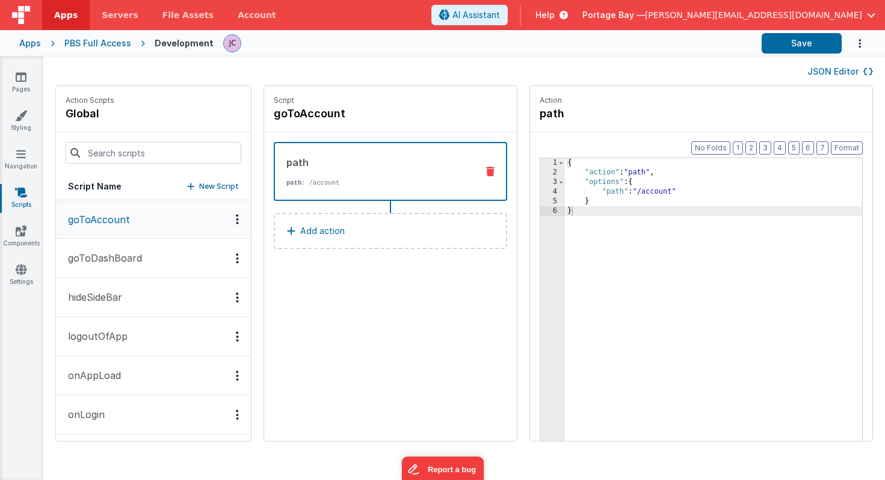
scroll to position [1, 0]
click at [810, 43] on button "Save" at bounding box center [802, 43] width 80 height 20
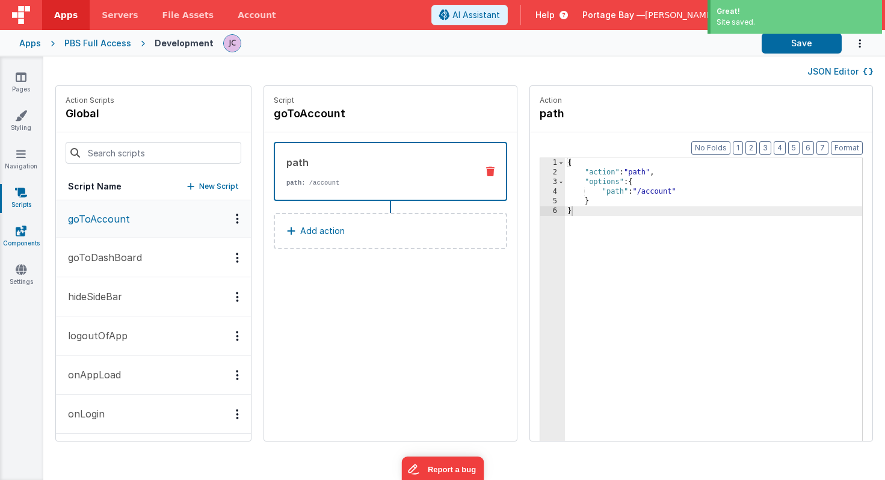
click at [20, 232] on icon at bounding box center [21, 231] width 11 height 12
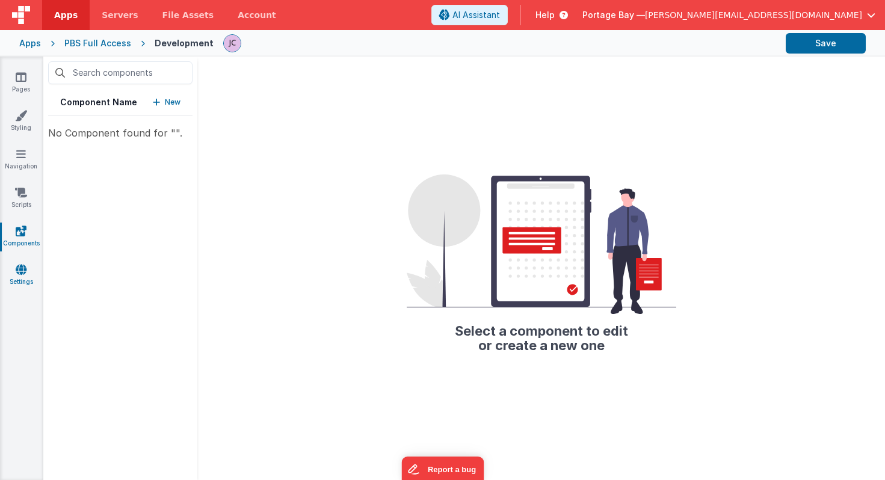
click at [20, 267] on icon at bounding box center [21, 270] width 11 height 12
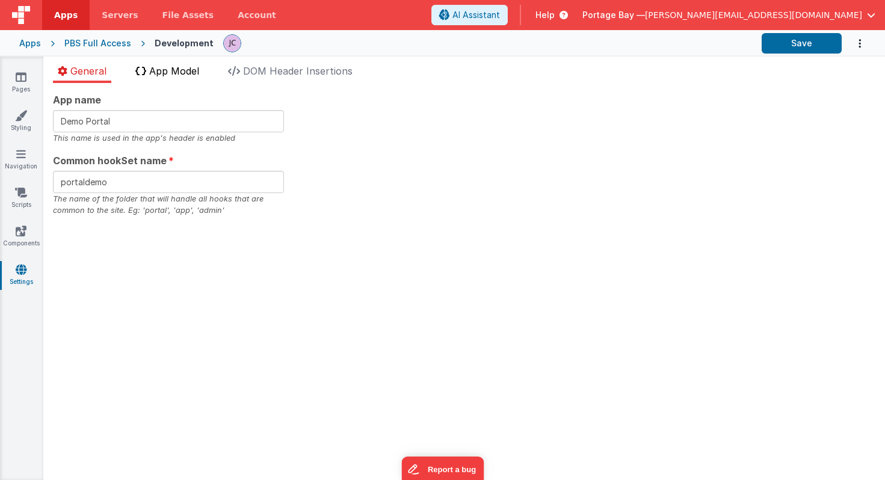
click at [170, 67] on span "App Model" at bounding box center [174, 71] width 50 height 12
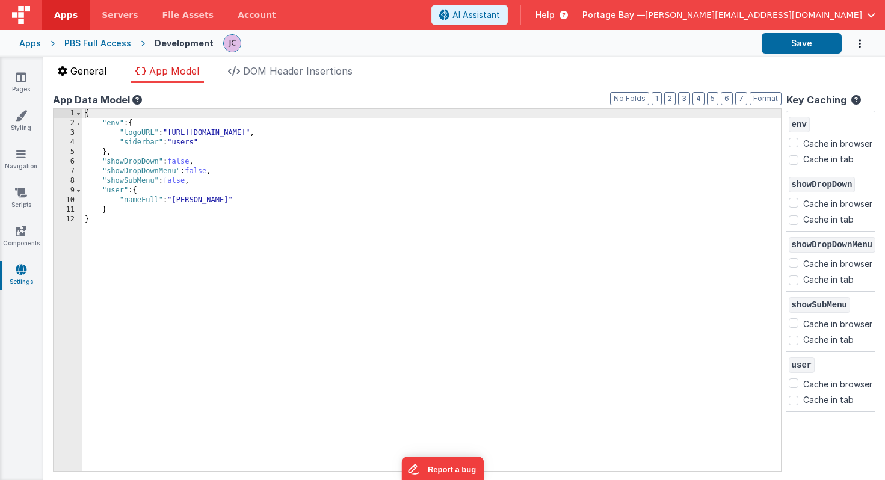
click at [77, 69] on span "General" at bounding box center [88, 71] width 36 height 12
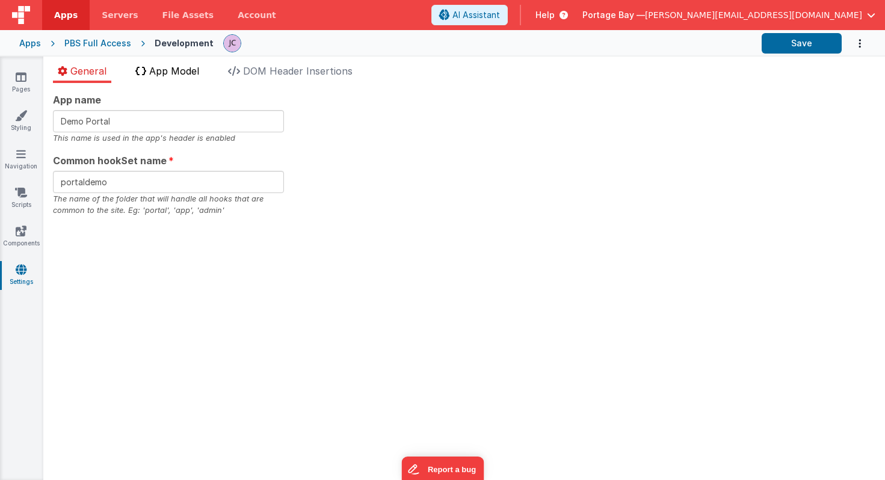
click at [177, 69] on span "App Model" at bounding box center [174, 71] width 50 height 12
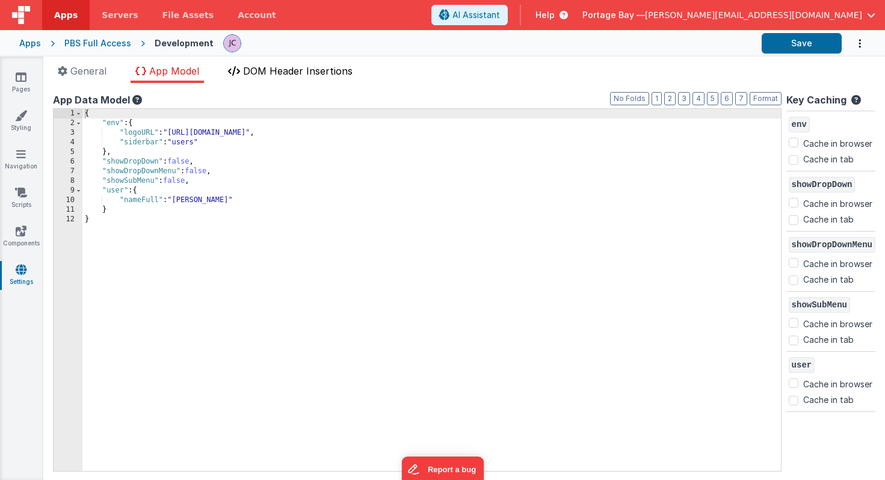
click at [297, 73] on span "DOM Header Insertions" at bounding box center [297, 71] width 109 height 12
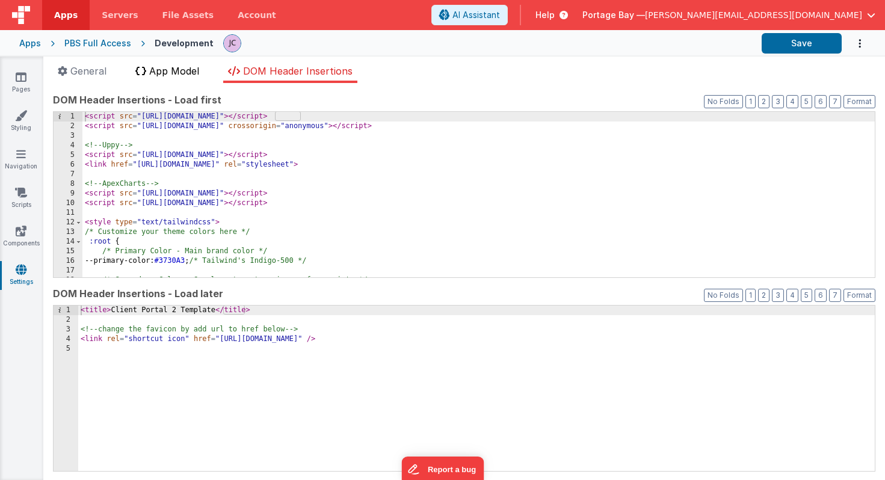
click at [145, 73] on icon at bounding box center [140, 71] width 11 height 10
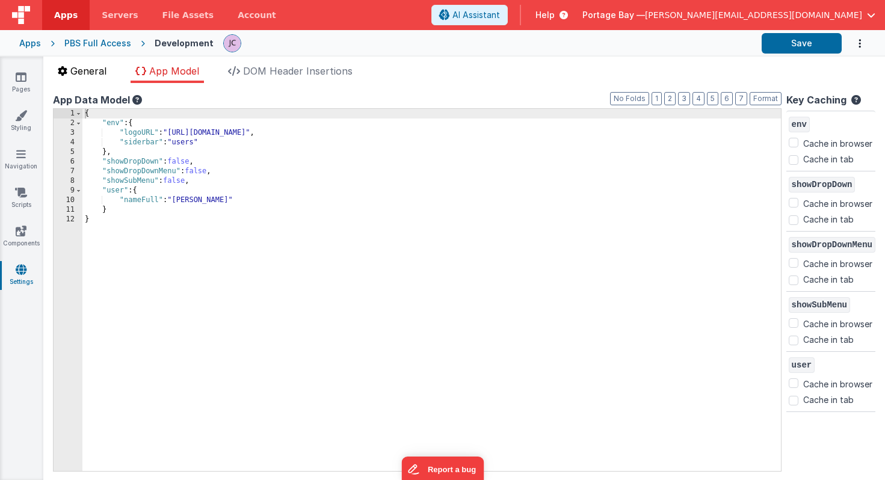
click at [93, 74] on span "General" at bounding box center [88, 71] width 36 height 12
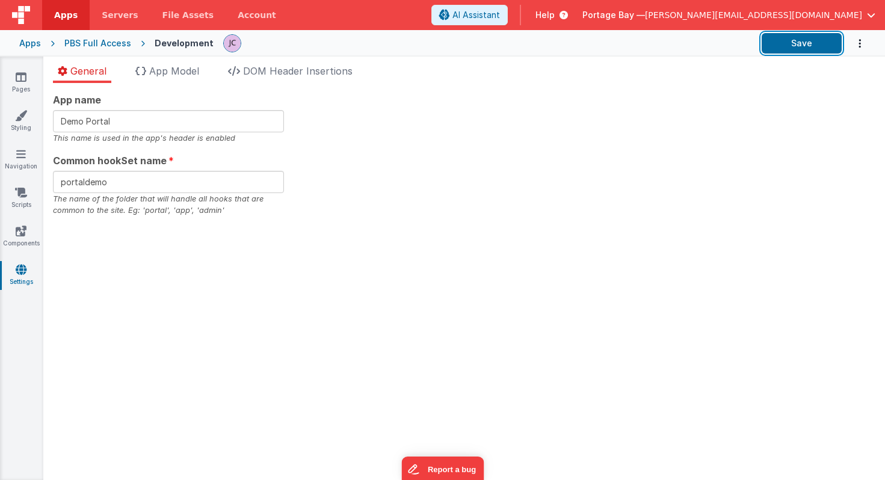
drag, startPoint x: 810, startPoint y: 45, endPoint x: 747, endPoint y: 45, distance: 62.6
click at [808, 45] on button "Save" at bounding box center [802, 43] width 80 height 20
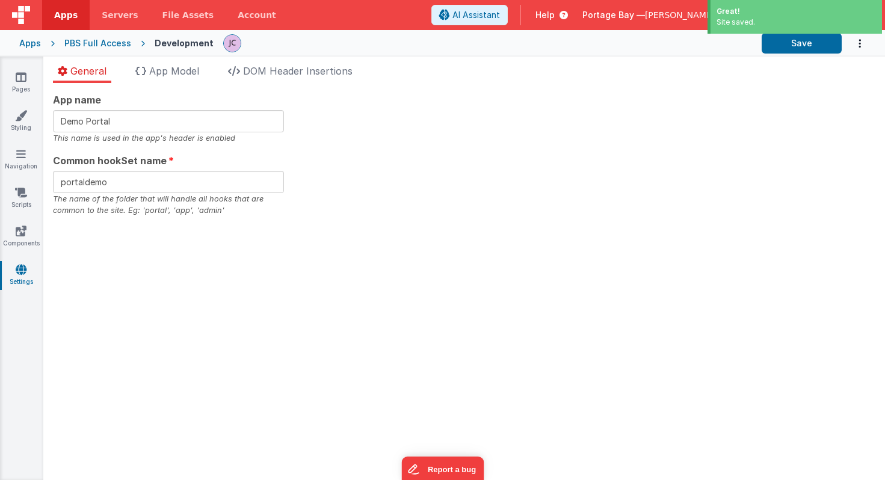
click at [90, 40] on div "PBS Full Access" at bounding box center [97, 43] width 67 height 12
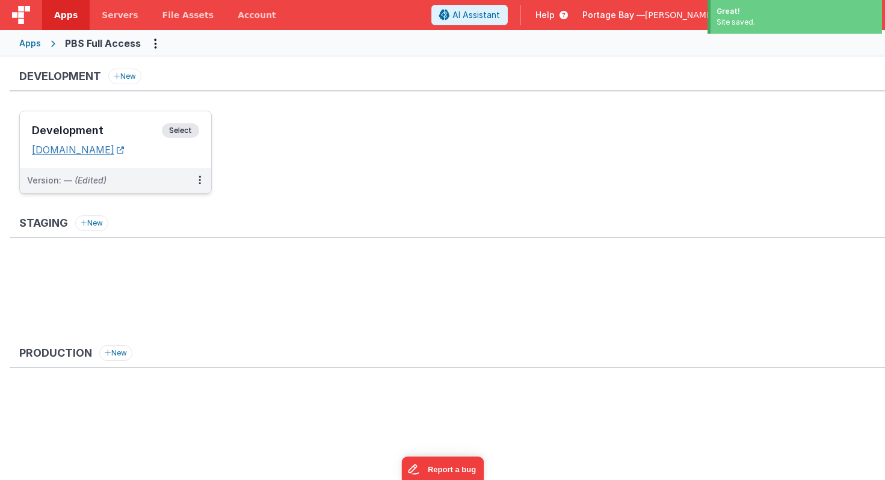
click at [116, 150] on link "[DOMAIN_NAME]" at bounding box center [78, 150] width 92 height 12
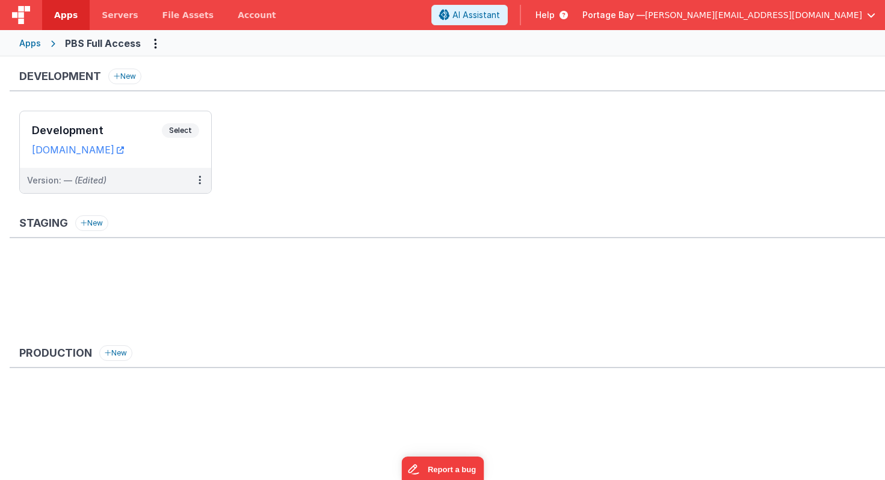
click at [66, 16] on span "Apps" at bounding box center [65, 15] width 23 height 12
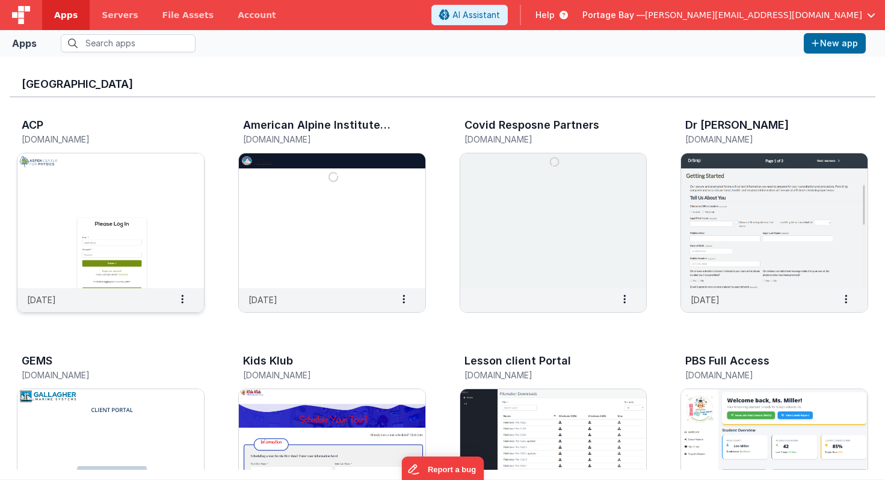
click at [149, 183] on img at bounding box center [110, 220] width 186 height 135
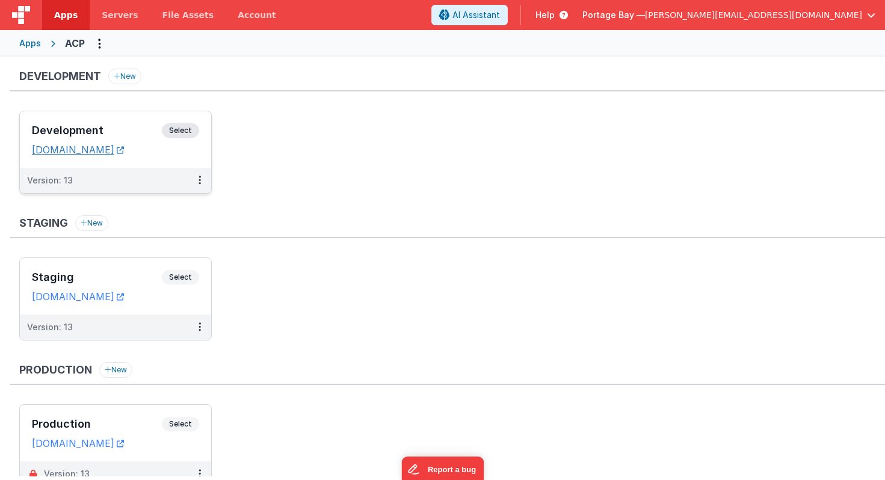
click at [123, 152] on link "[DOMAIN_NAME]" at bounding box center [78, 150] width 92 height 12
click at [102, 149] on link "[DOMAIN_NAME]" at bounding box center [78, 150] width 92 height 12
click at [181, 128] on span "Select" at bounding box center [180, 130] width 37 height 14
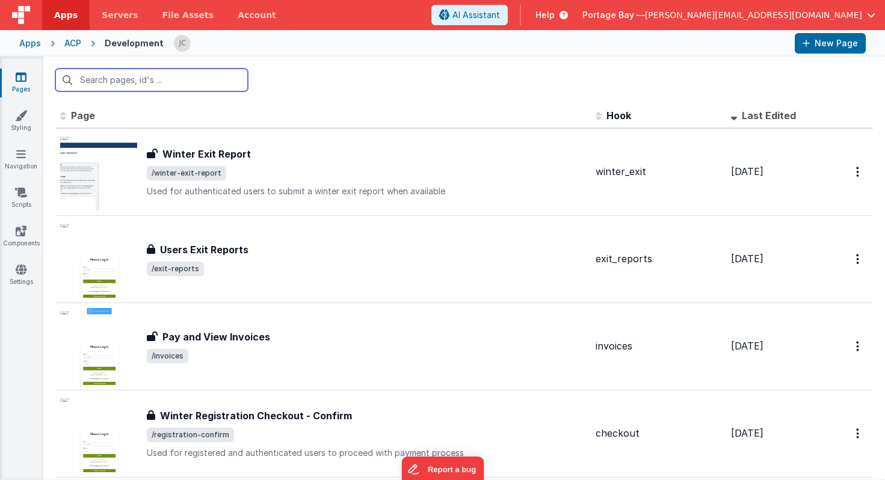
click at [155, 82] on input "text" at bounding box center [151, 80] width 193 height 23
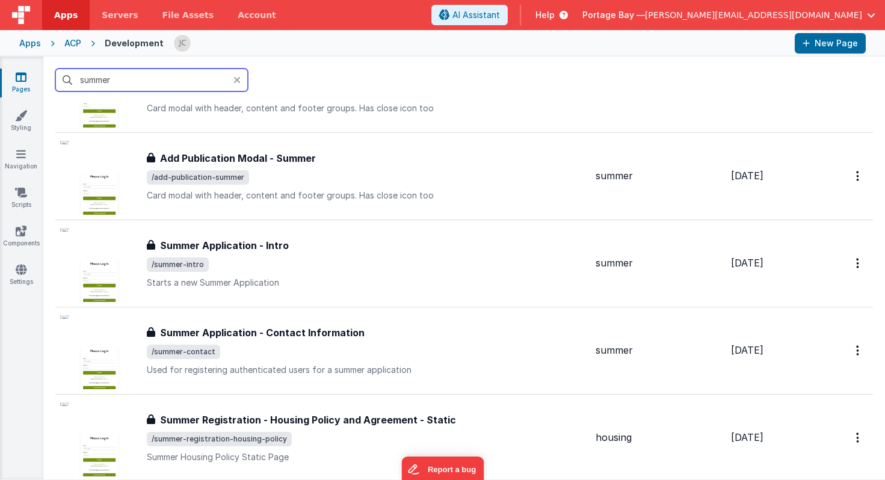
scroll to position [2004, 0]
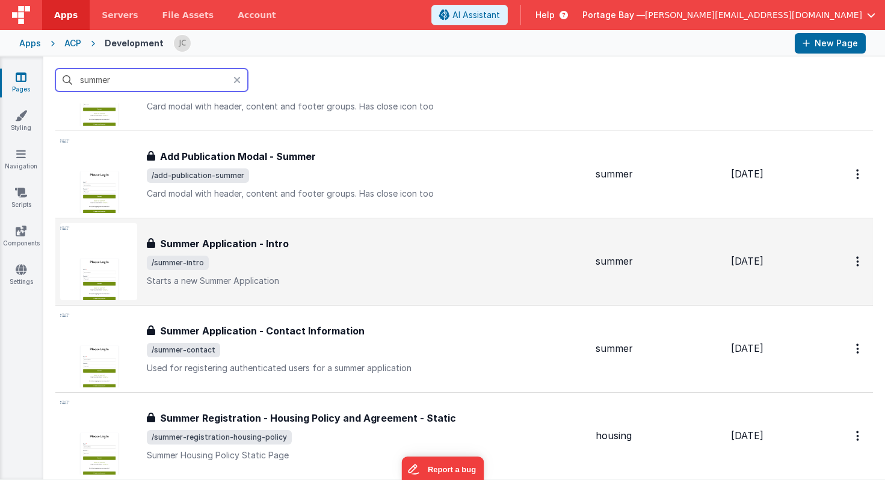
type input "summer"
click at [337, 270] on div "Summer Application - Intro Summer Application - Intro /summer-intro Starts a ne…" at bounding box center [366, 261] width 439 height 51
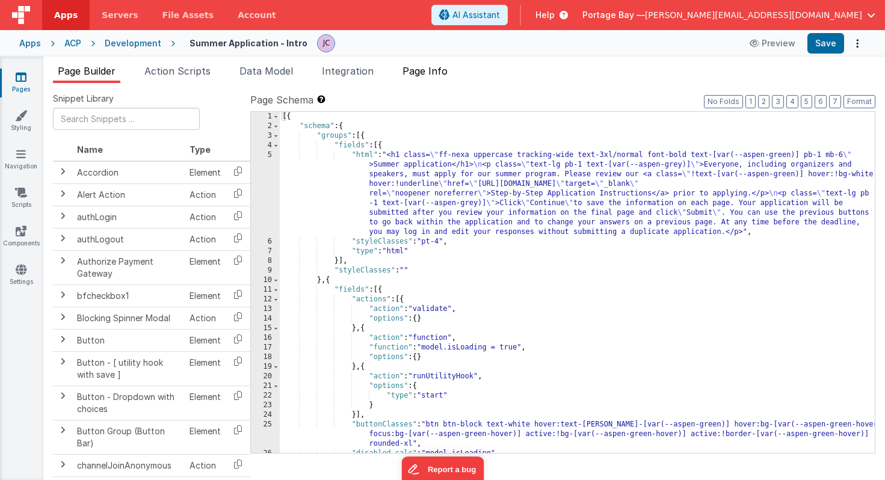
click at [436, 75] on span "Page Info" at bounding box center [424, 71] width 45 height 12
